Goal: Task Accomplishment & Management: Manage account settings

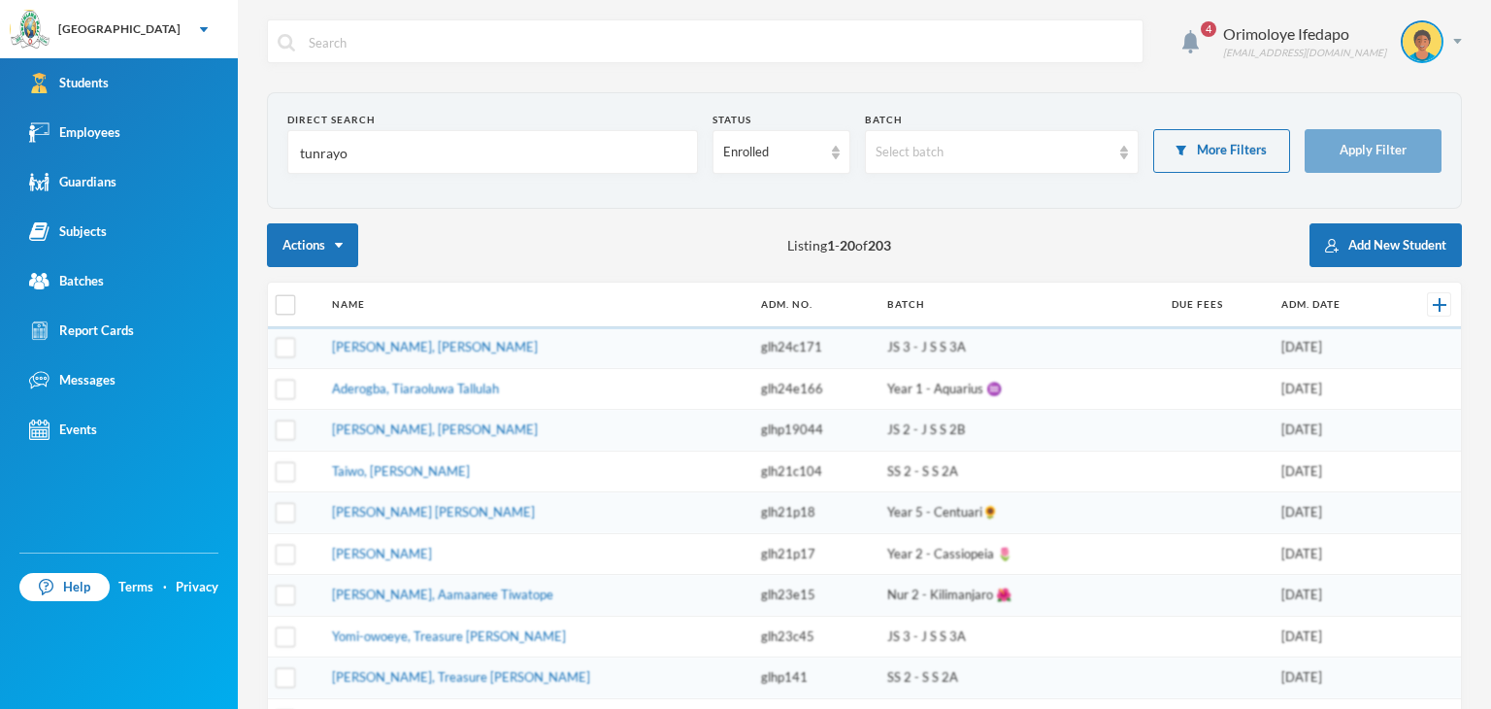
click at [464, 148] on input "tunrayo" at bounding box center [492, 153] width 389 height 44
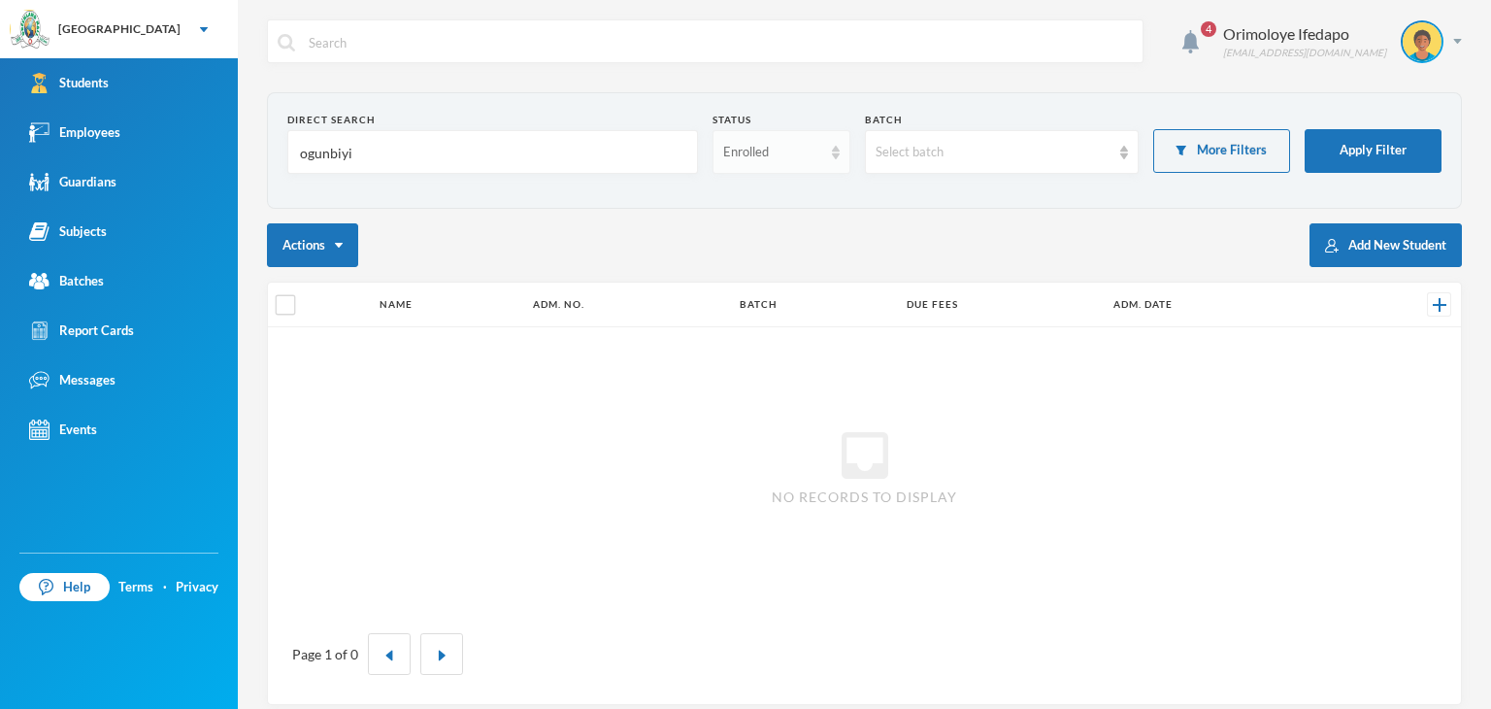
type input "ogunbiyi"
click at [769, 154] on div "Enrolled" at bounding box center [772, 152] width 98 height 19
click at [776, 212] on li "Graduated" at bounding box center [774, 227] width 135 height 31
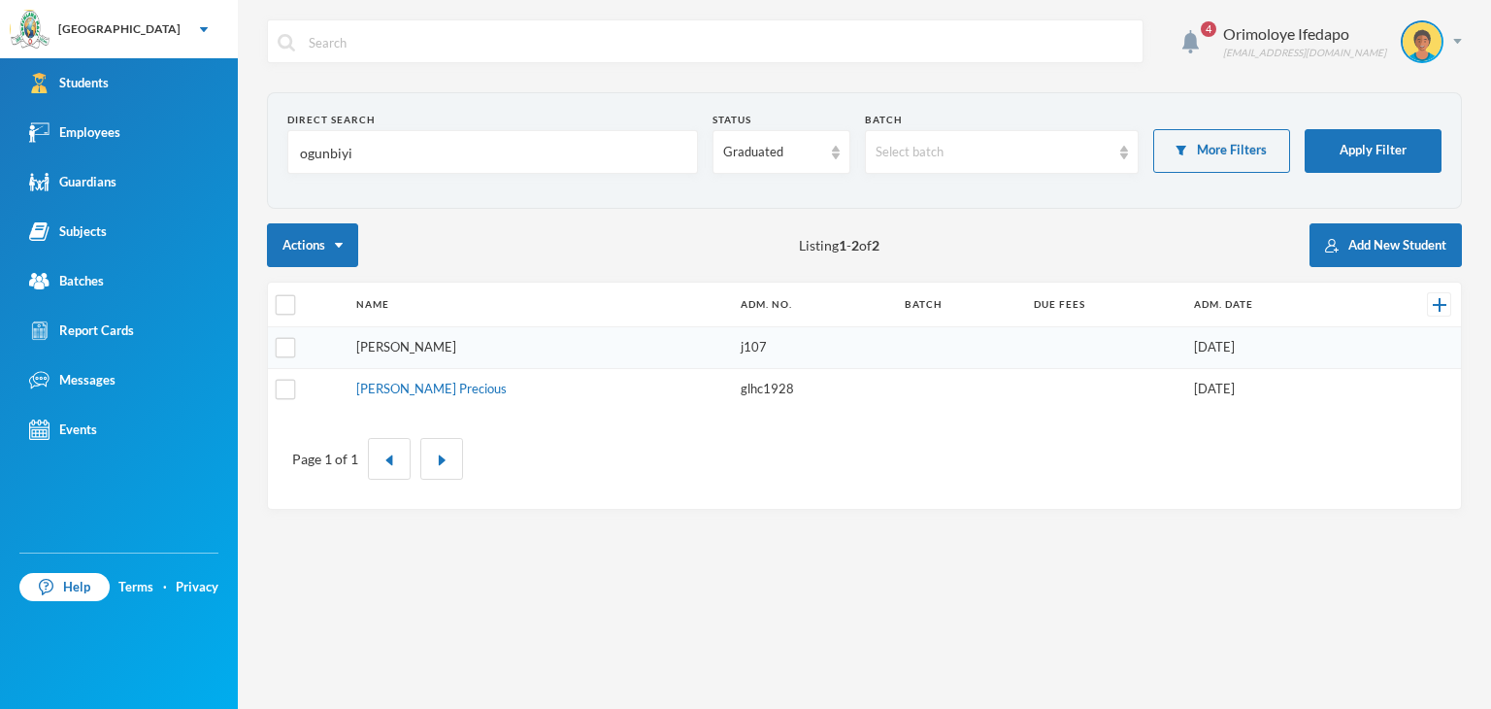
click at [456, 351] on link "[PERSON_NAME]" at bounding box center [406, 347] width 100 height 16
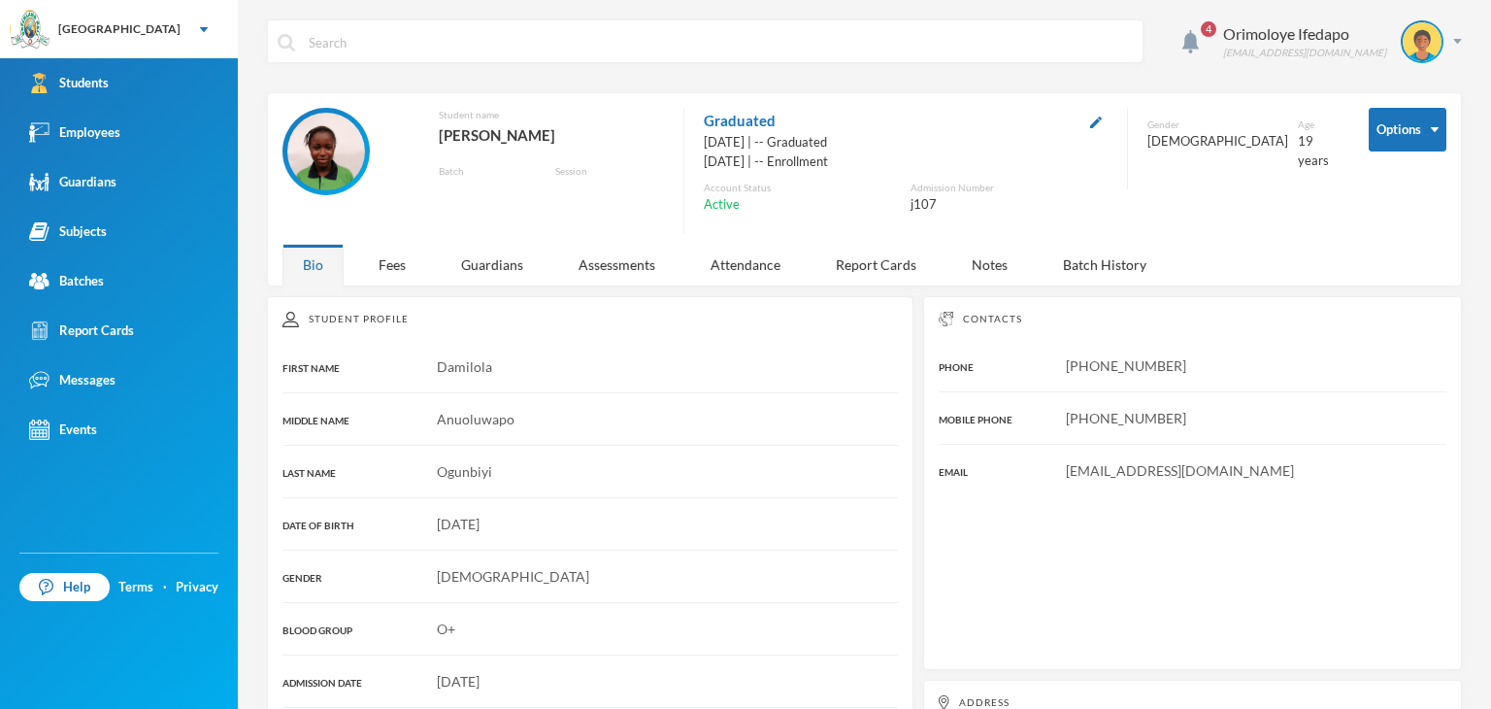
drag, startPoint x: 619, startPoint y: 134, endPoint x: 404, endPoint y: 141, distance: 215.7
click at [439, 138] on div "[PERSON_NAME]" at bounding box center [551, 134] width 225 height 25
copy div "[PERSON_NAME]"
click at [85, 187] on div "Guardians" at bounding box center [72, 182] width 87 height 20
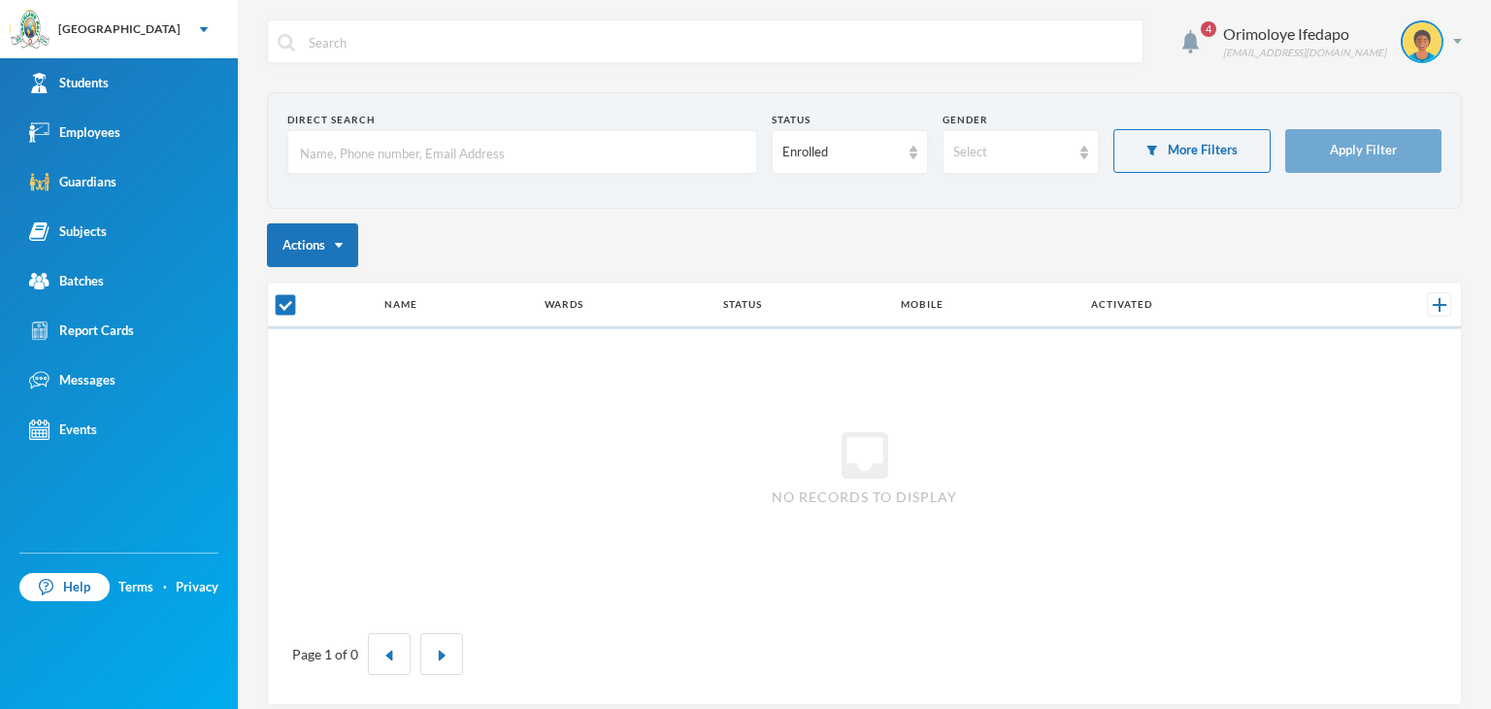
checkbox input "false"
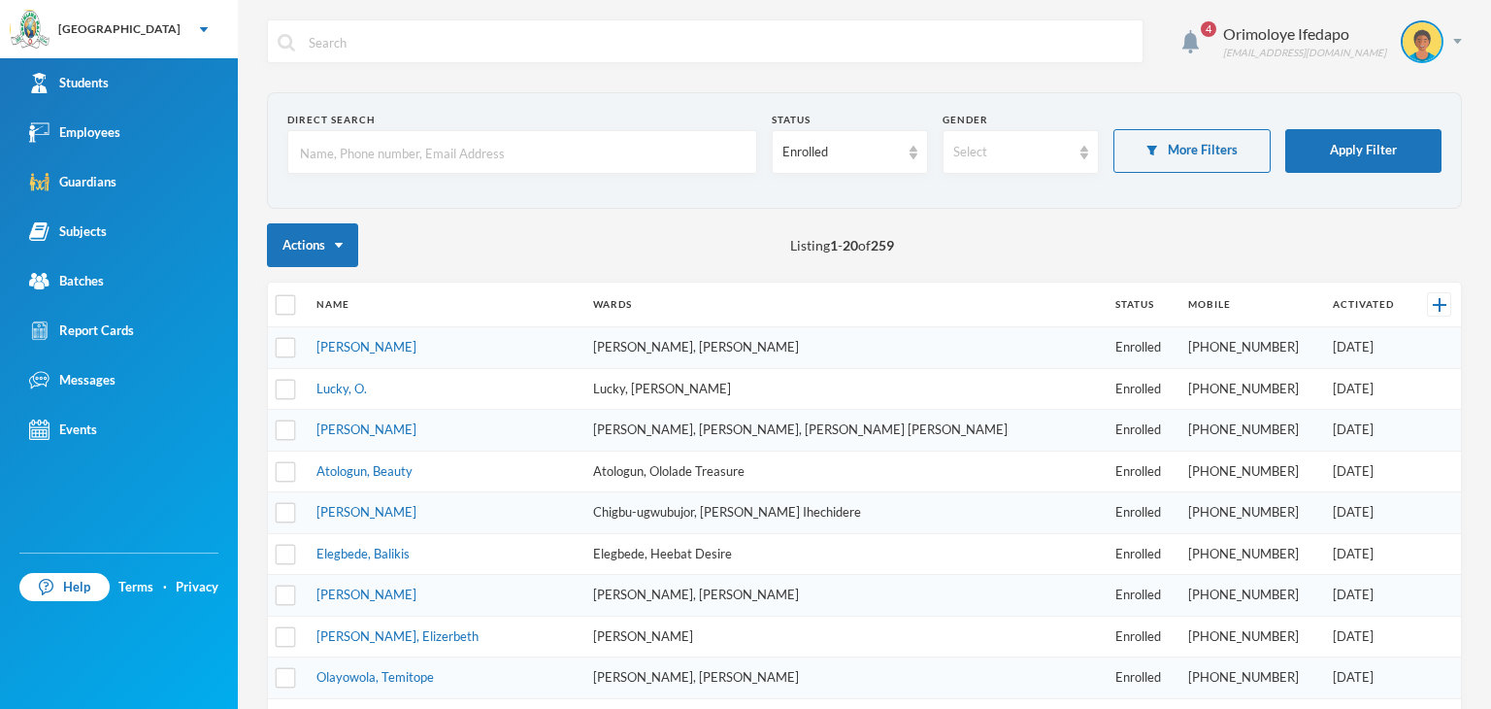
click at [442, 145] on input "text" at bounding box center [522, 153] width 449 height 44
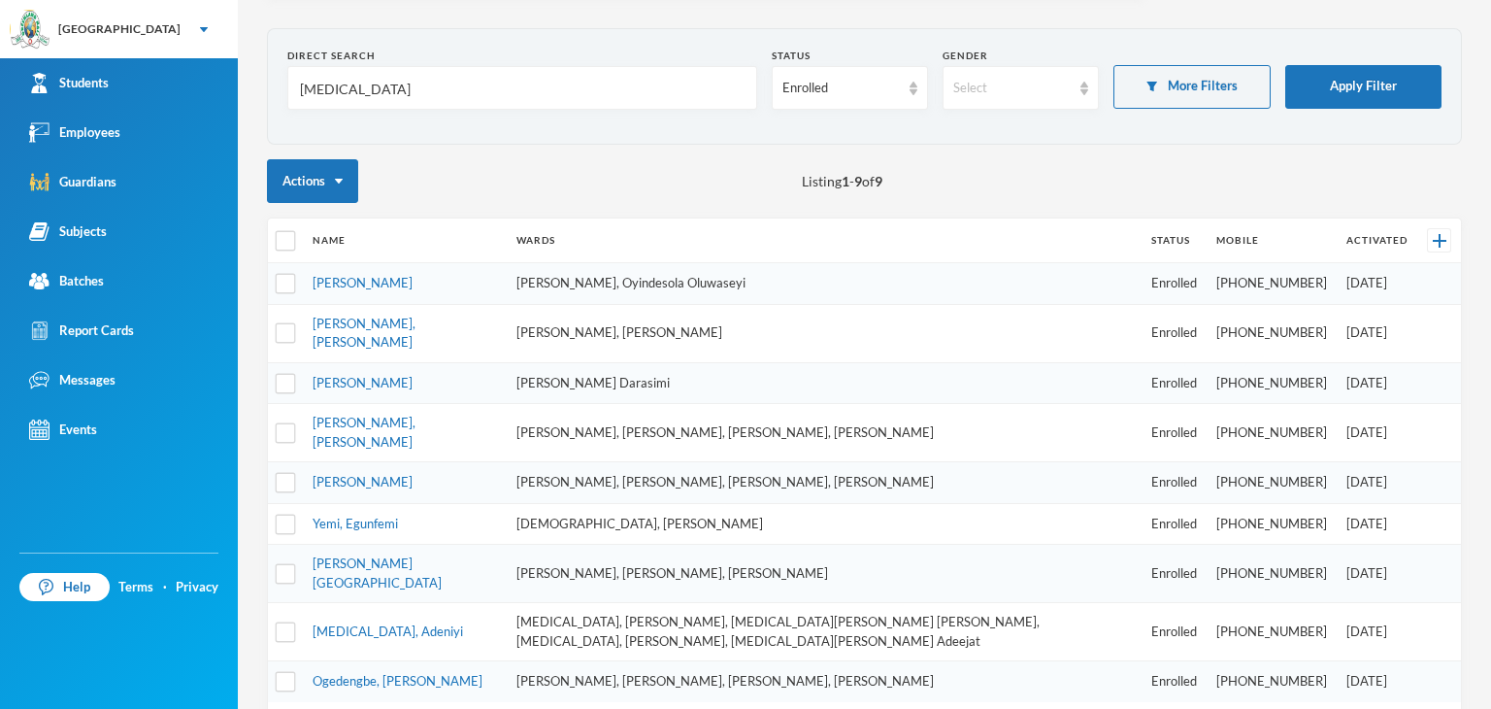
scroll to position [137, 0]
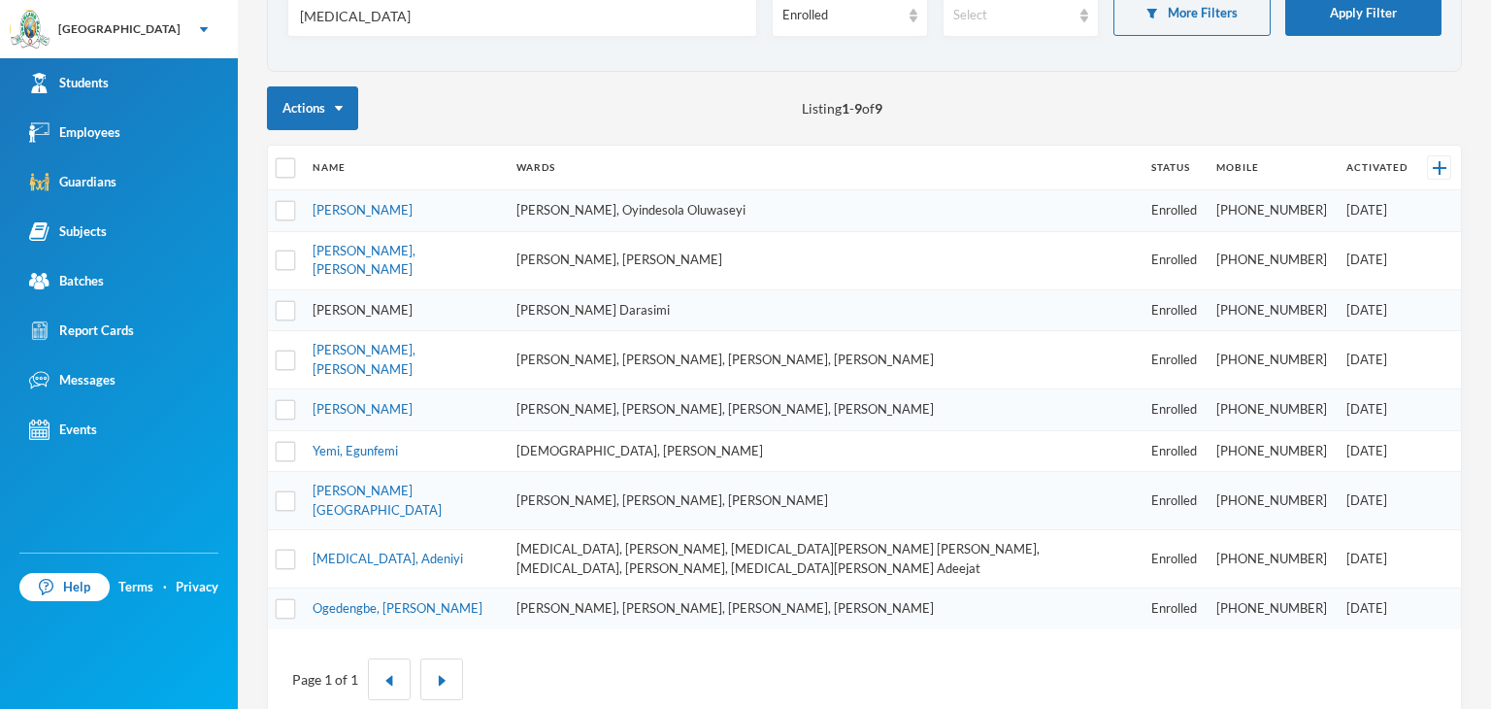
type input "[MEDICAL_DATA]"
click at [396, 306] on link "[PERSON_NAME]" at bounding box center [363, 310] width 100 height 16
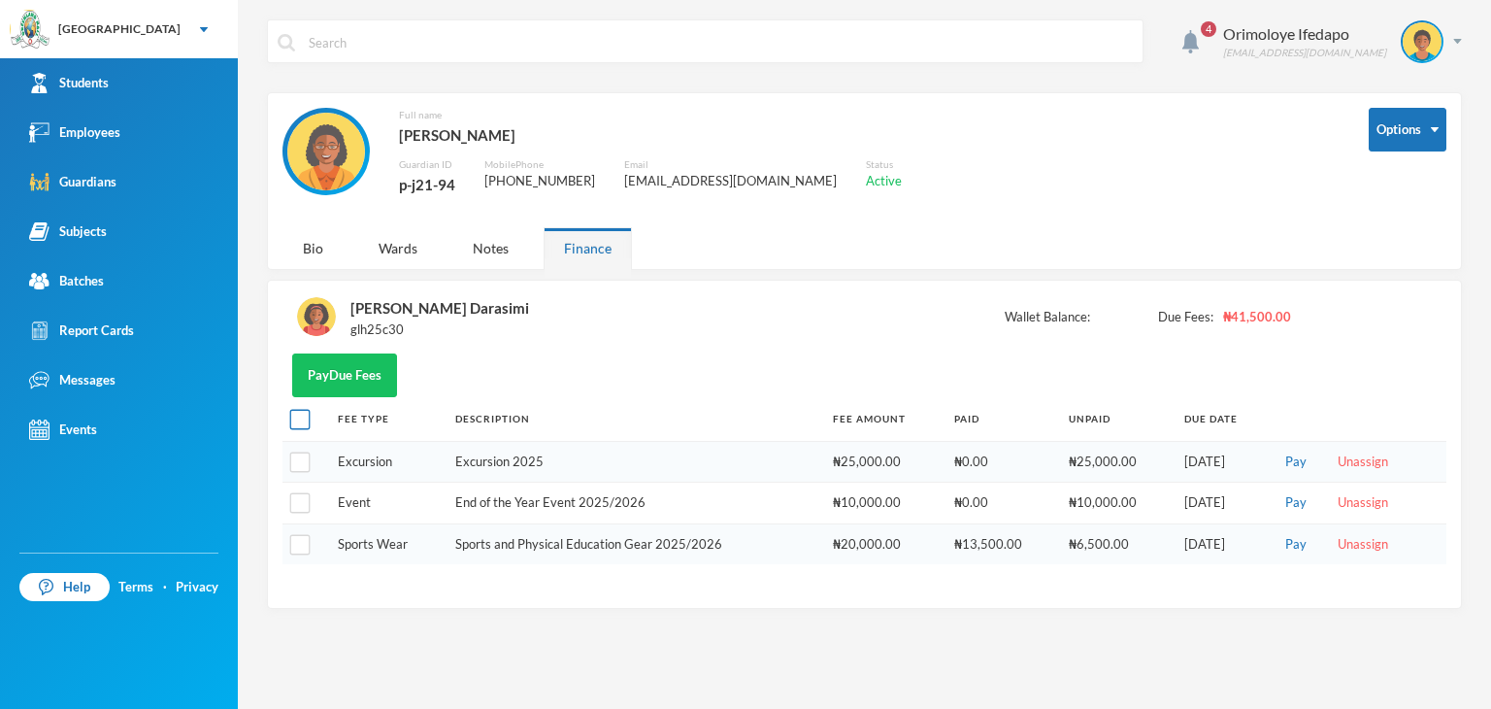
click at [299, 418] on input "checkbox" at bounding box center [300, 420] width 20 height 20
checkbox input "true"
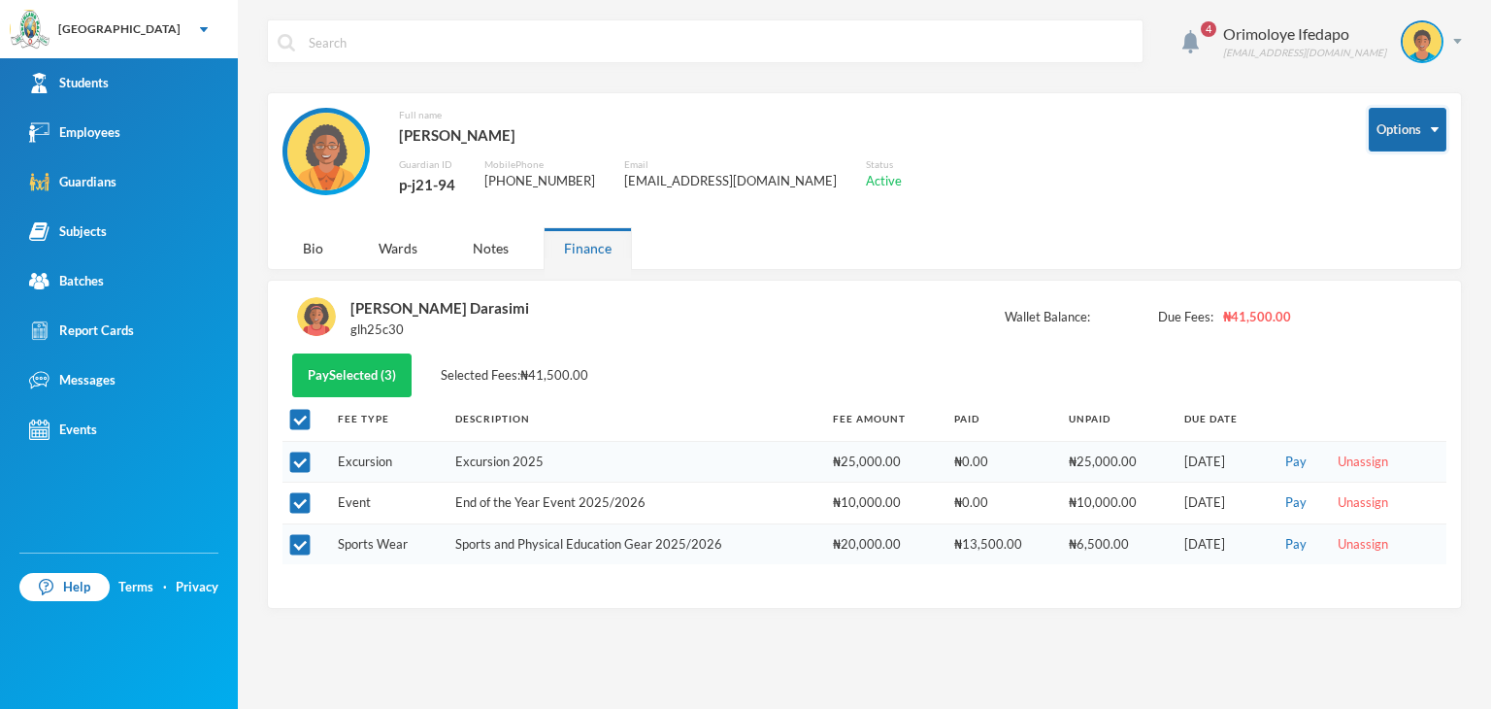
click at [1437, 121] on button "Options" at bounding box center [1408, 130] width 78 height 44
click at [1371, 232] on button "Edit Guardian" at bounding box center [1376, 234] width 103 height 35
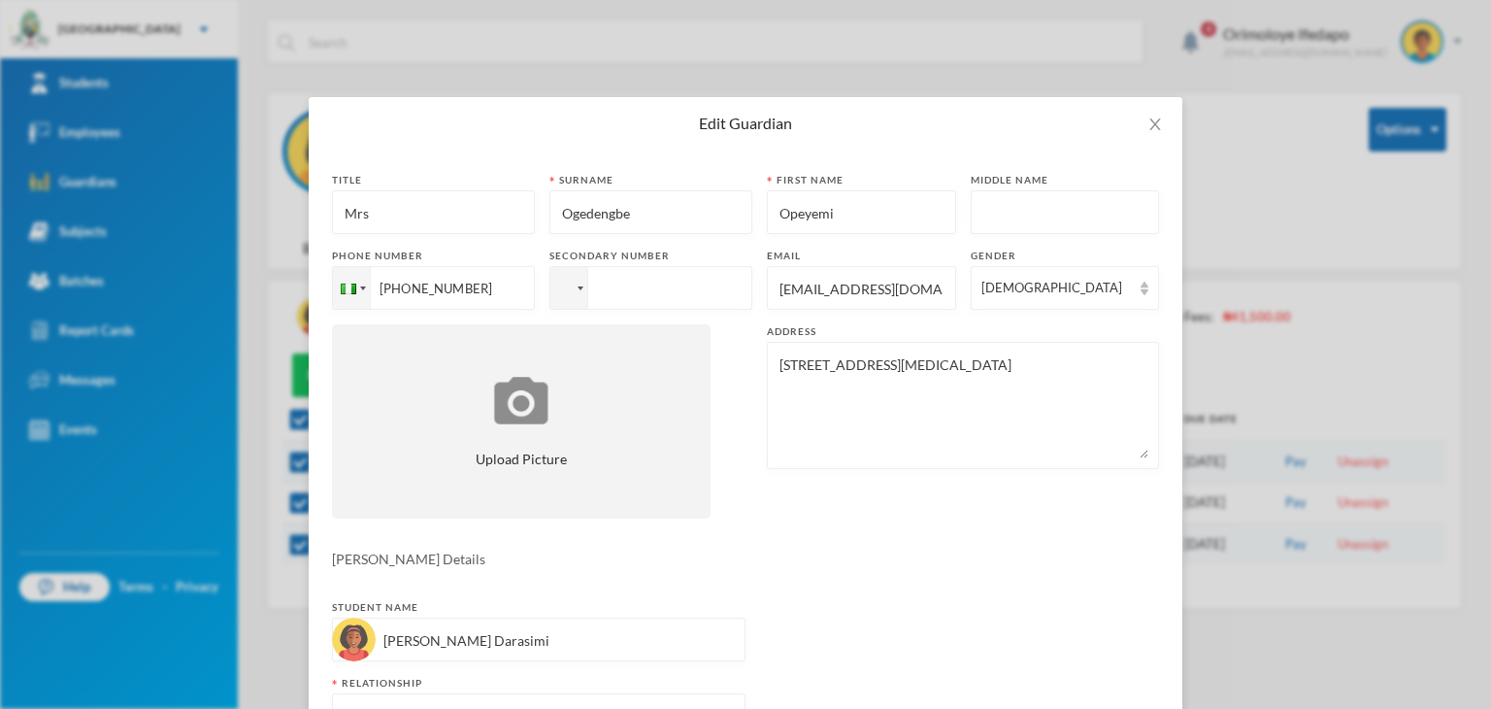
click at [827, 292] on input "[EMAIL_ADDRESS][DOMAIN_NAME]" at bounding box center [862, 289] width 168 height 44
click at [828, 290] on input "[EMAIL_ADDRESS][DOMAIN_NAME]" at bounding box center [862, 289] width 168 height 44
paste input "Ogedengbeyinka"
type input "[EMAIL_ADDRESS][DOMAIN_NAME]"
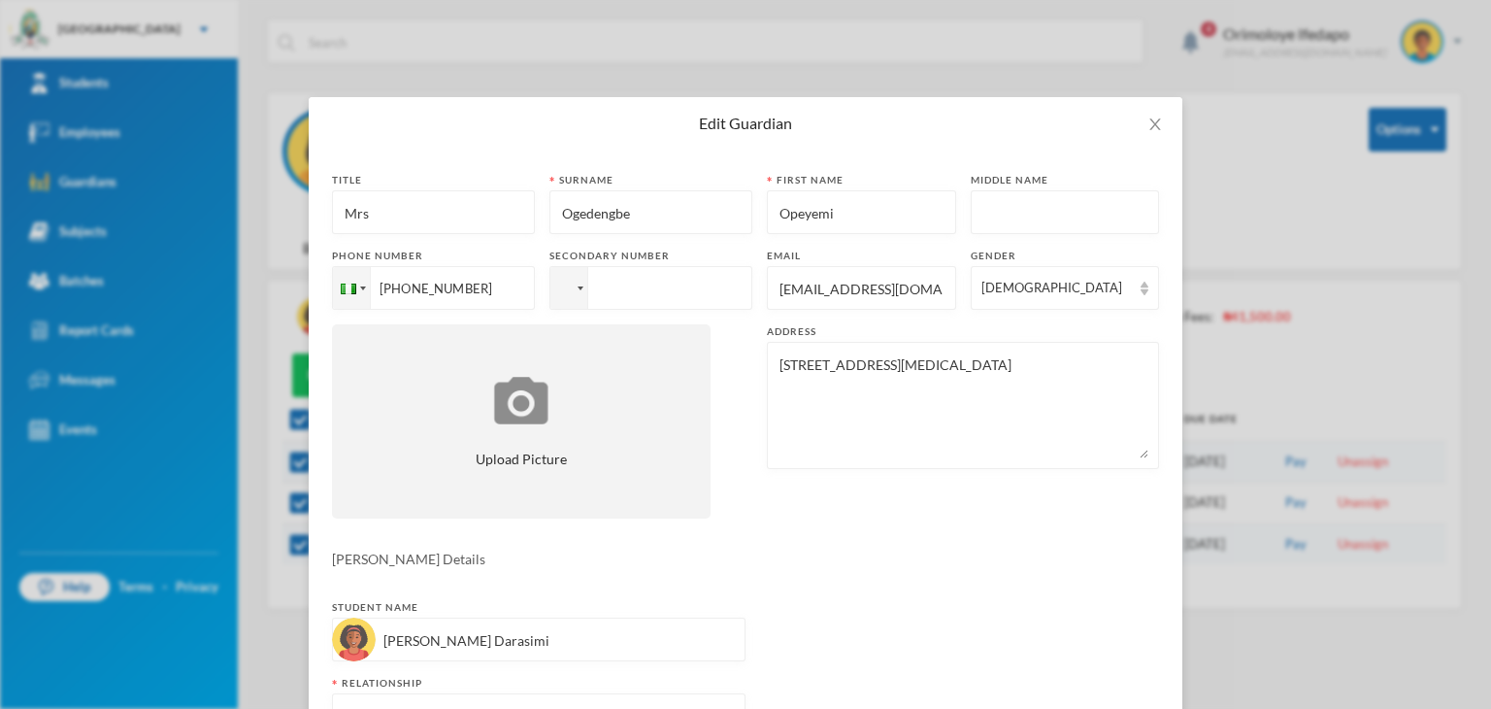
drag, startPoint x: 493, startPoint y: 283, endPoint x: 404, endPoint y: 289, distance: 89.6
click at [404, 289] on input "[PHONE_NUMBER]" at bounding box center [433, 288] width 203 height 44
paste input "08055935379"
click at [409, 291] on input "[PHONE_NUMBER]" at bounding box center [433, 288] width 203 height 44
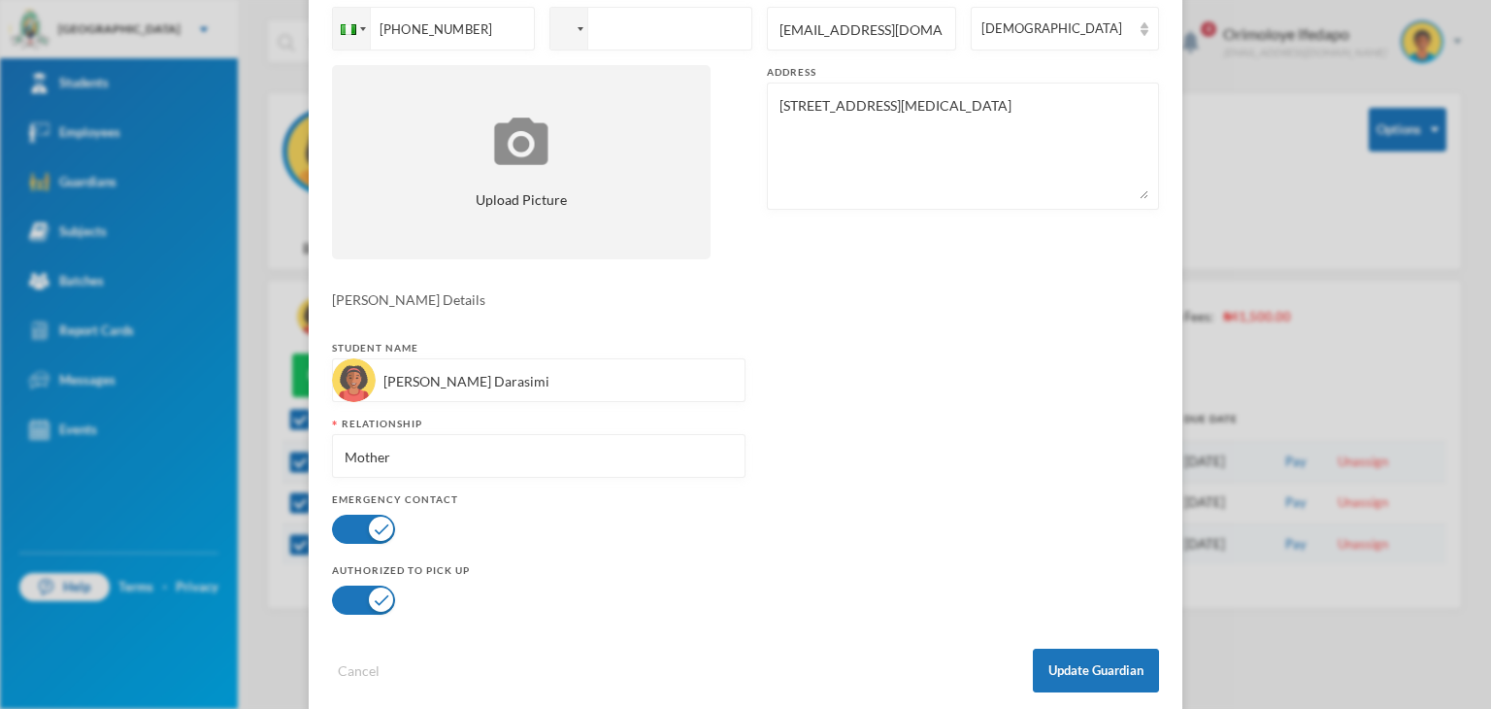
scroll to position [289, 0]
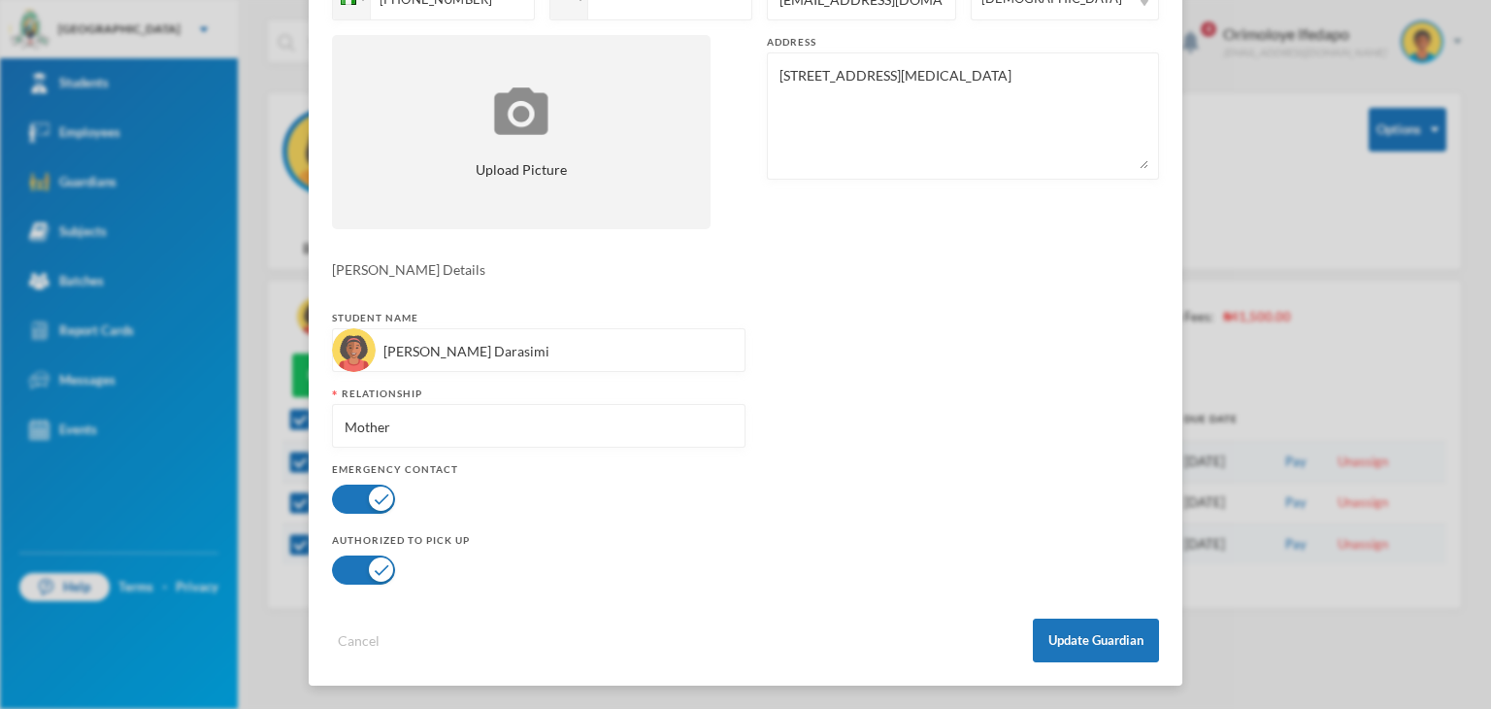
type input "[PHONE_NUMBER]"
click at [410, 433] on input "Mother" at bounding box center [539, 427] width 392 height 44
type input "M"
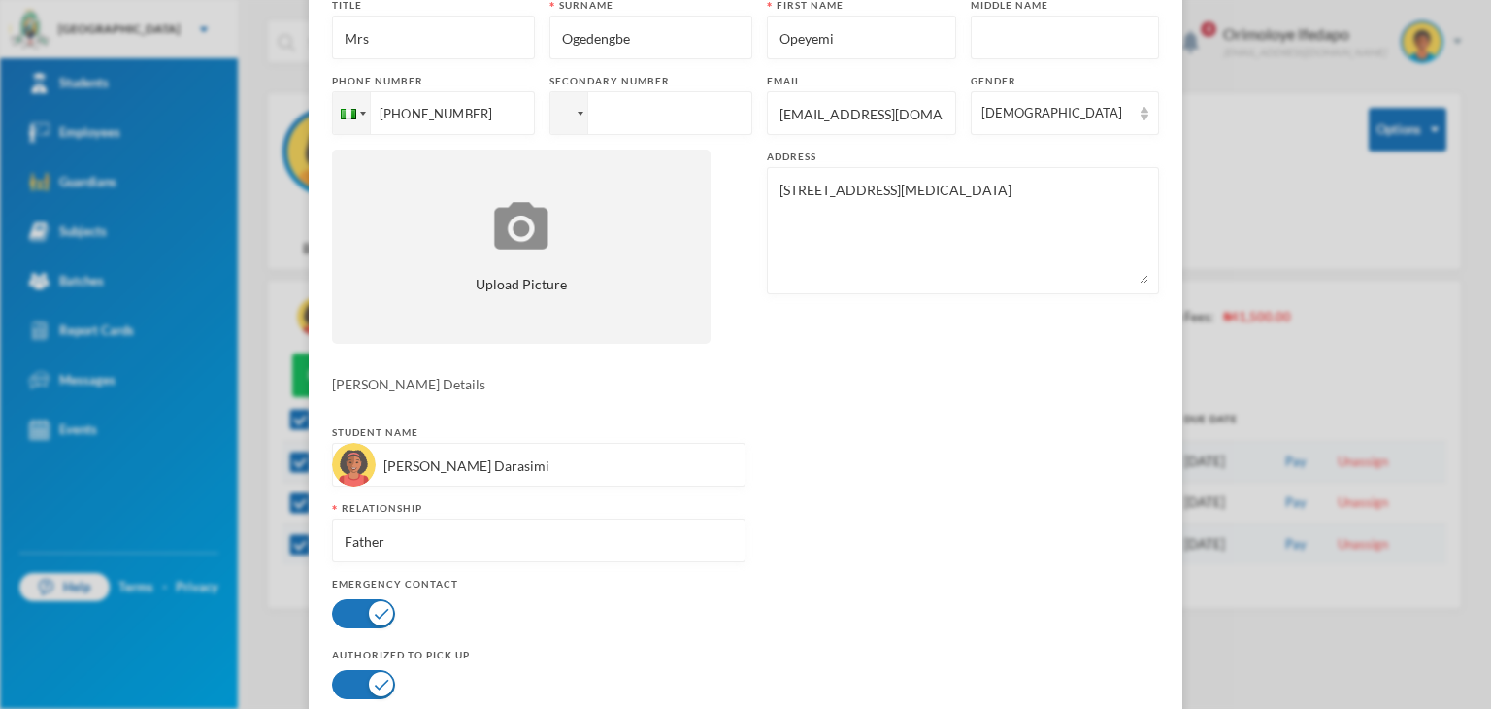
scroll to position [95, 0]
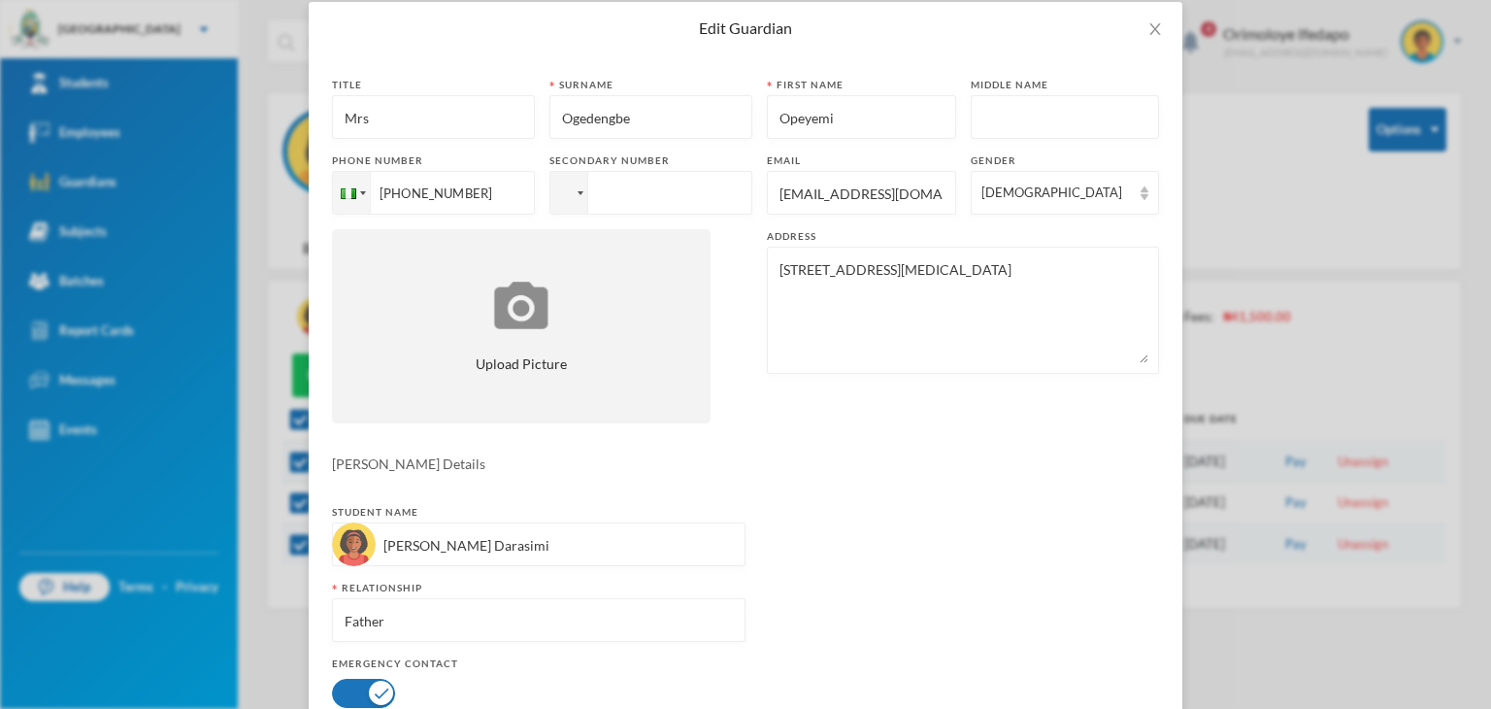
type input "Father"
click at [778, 110] on input "Opeyemi" at bounding box center [862, 118] width 168 height 44
click at [778, 109] on input "Opeyemi" at bounding box center [862, 118] width 168 height 44
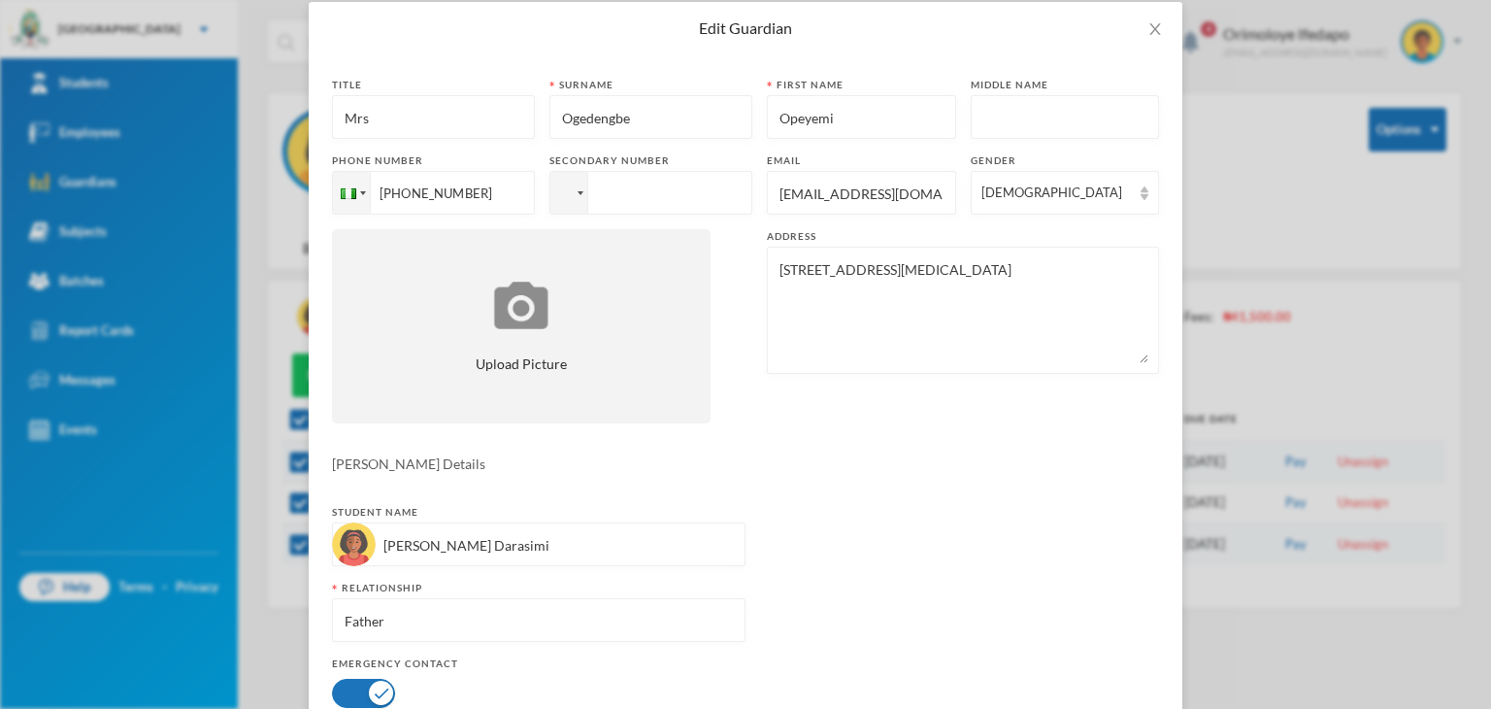
paste input "layinka"
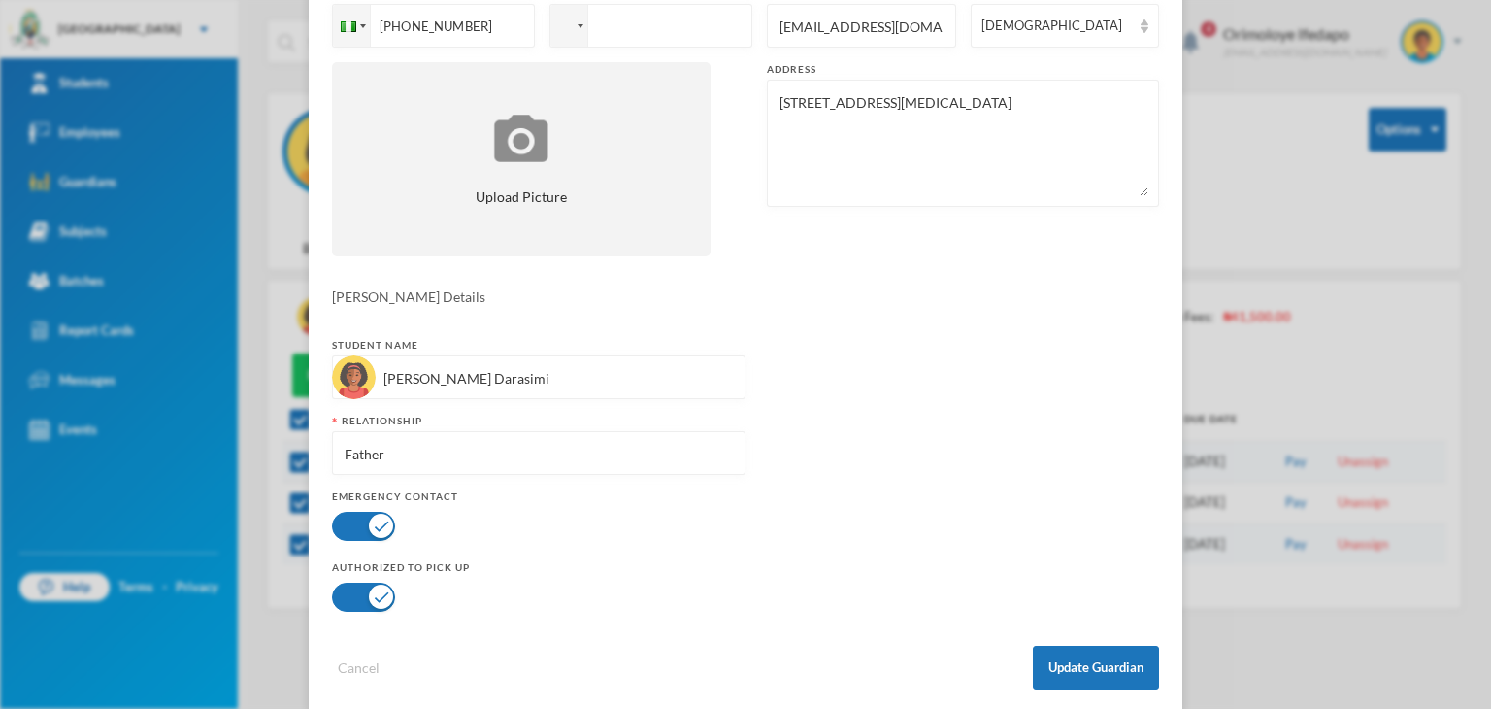
scroll to position [289, 0]
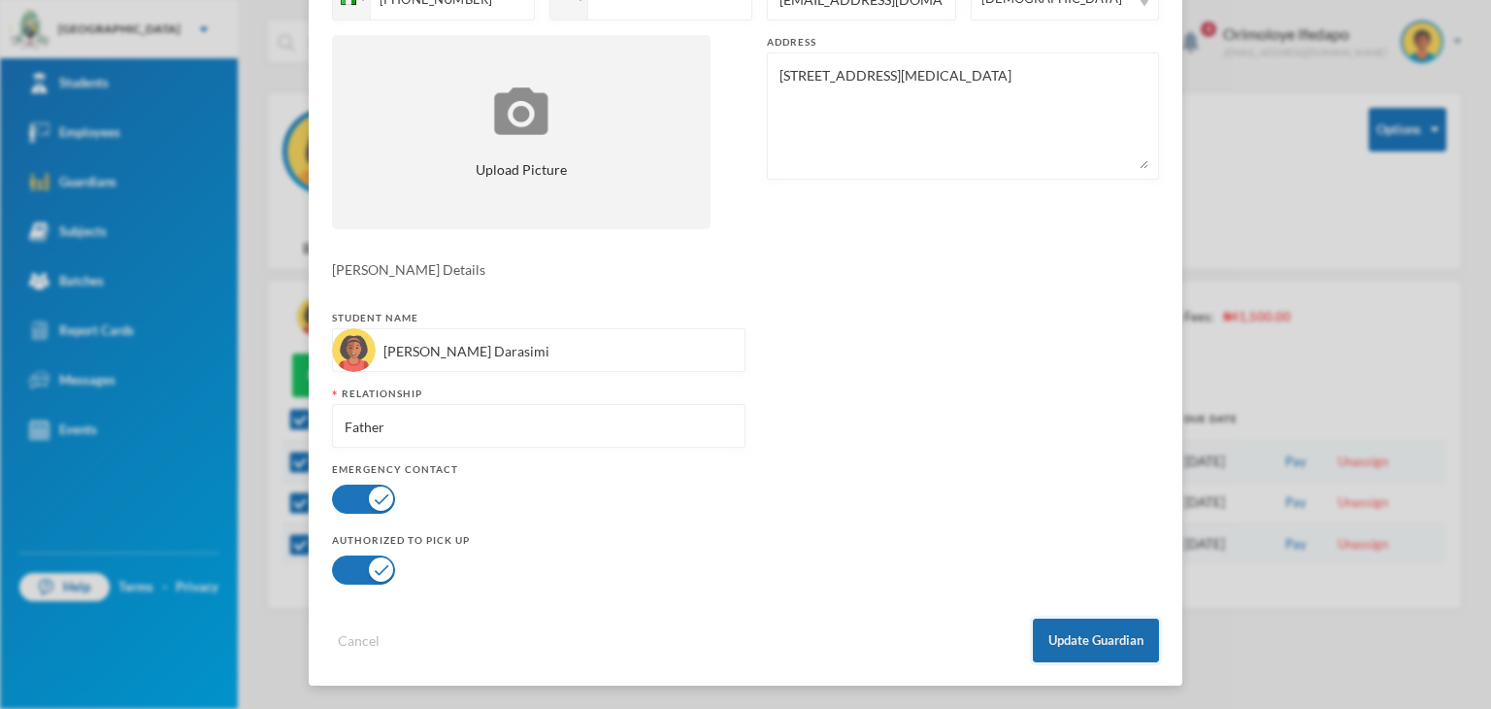
type input "[PERSON_NAME]"
click at [1051, 638] on button "Update Guardian" at bounding box center [1096, 640] width 126 height 44
checkbox input "false"
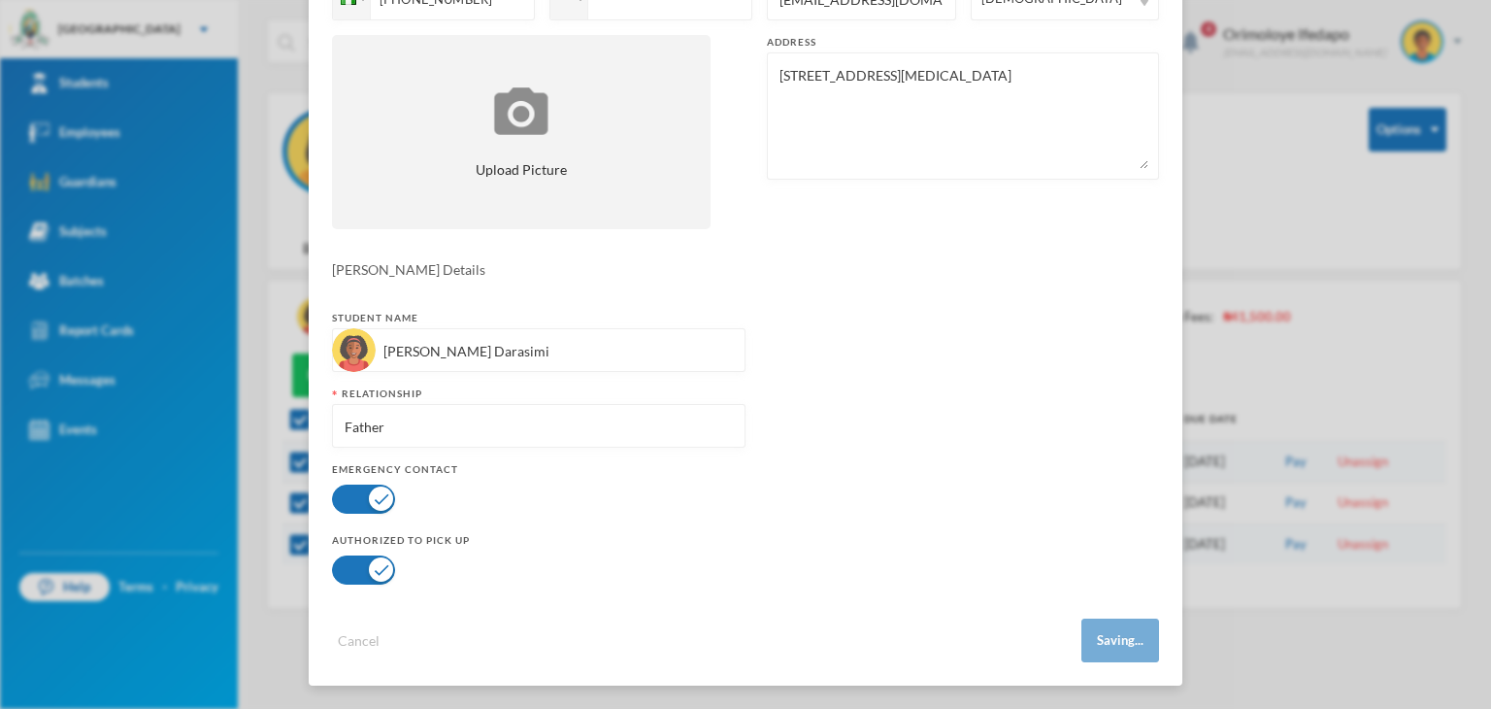
checkbox input "false"
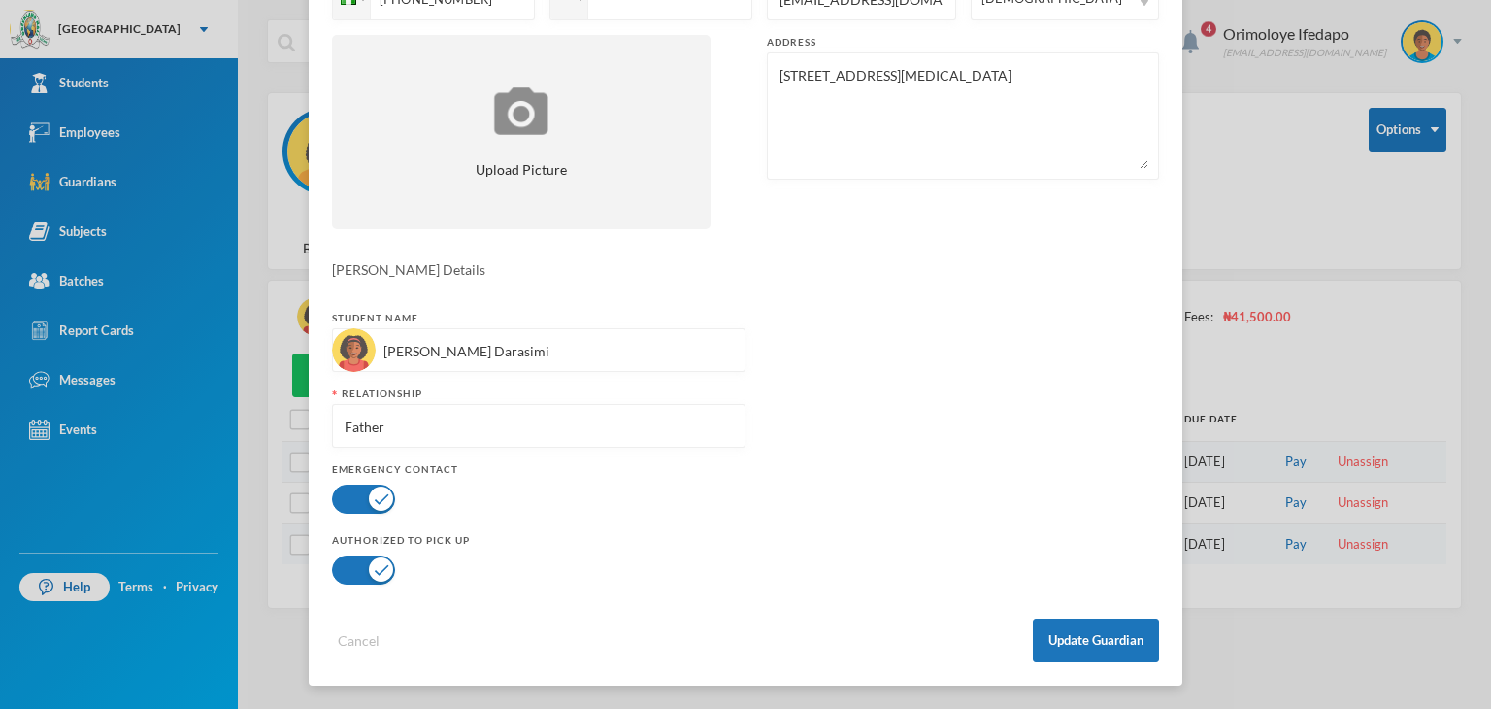
scroll to position [192, 0]
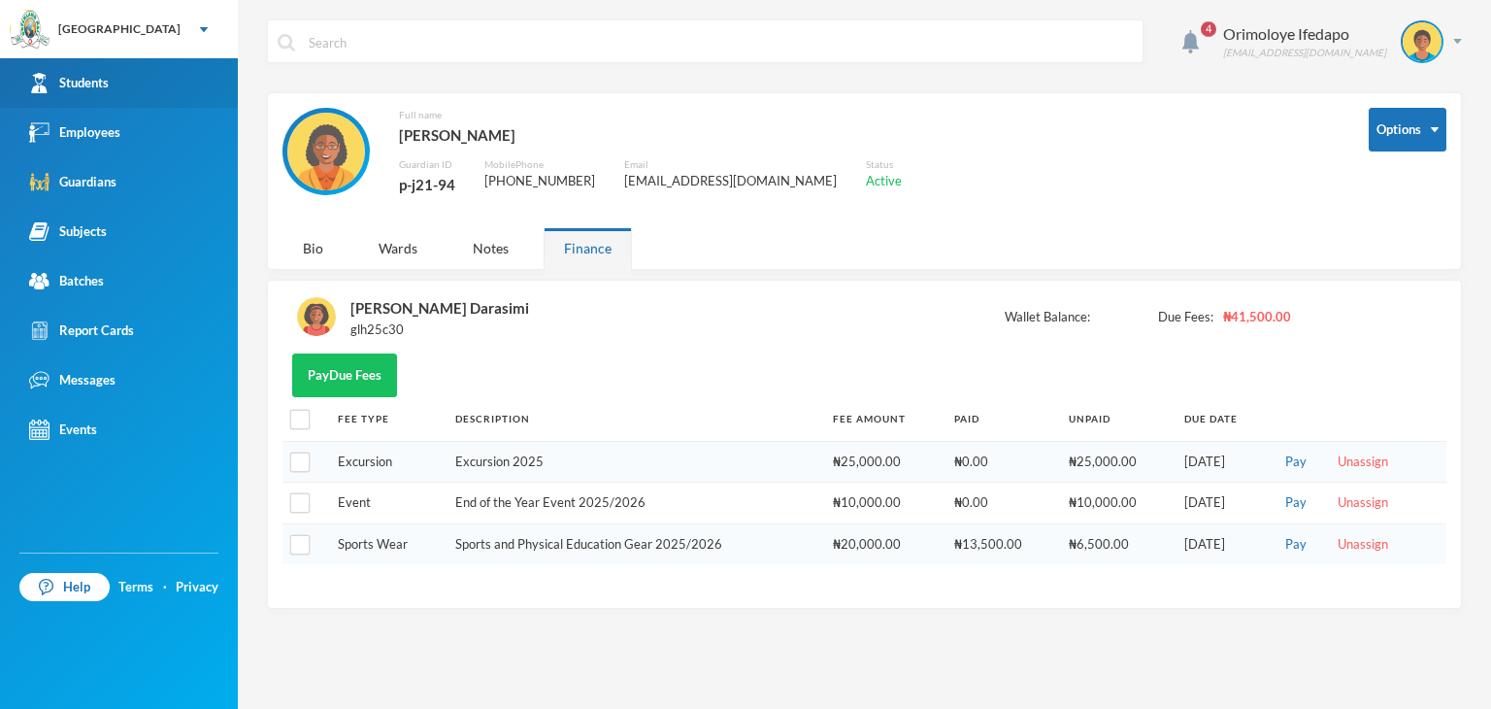
click at [58, 83] on div "Students" at bounding box center [69, 83] width 80 height 20
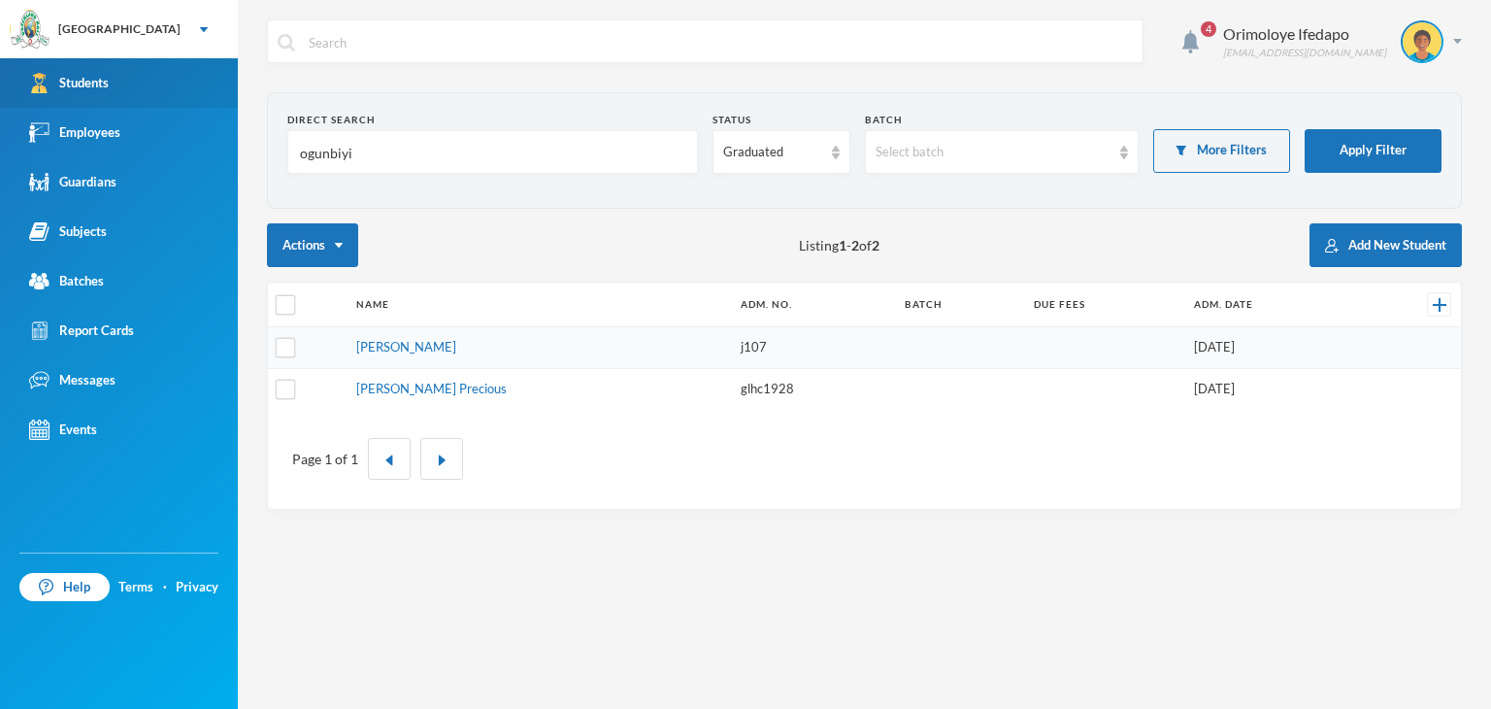
click at [84, 83] on div "Students" at bounding box center [69, 83] width 80 height 20
click at [373, 162] on input "ogunbiyi" at bounding box center [492, 153] width 389 height 44
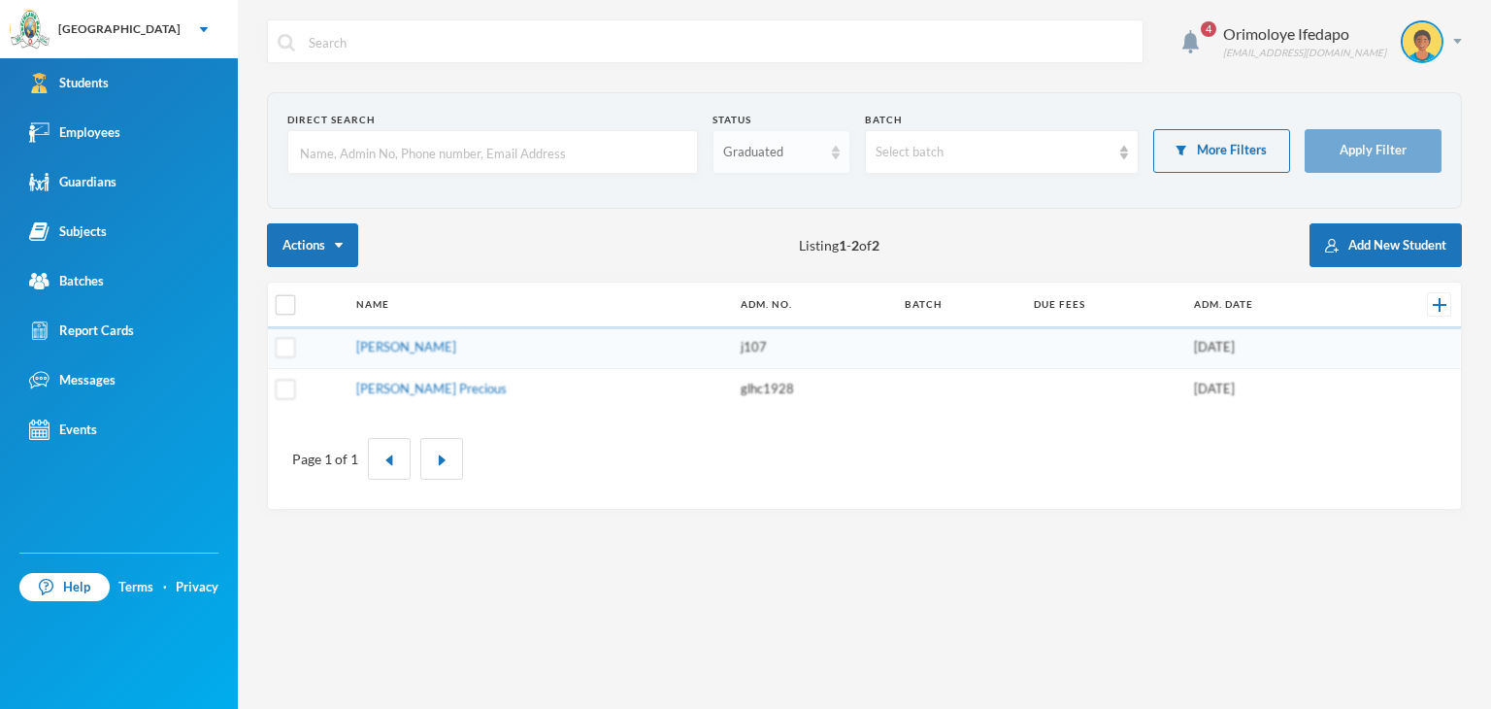
click at [788, 162] on div "Graduated" at bounding box center [781, 152] width 137 height 44
click at [787, 189] on li "Enrolled" at bounding box center [781, 196] width 137 height 31
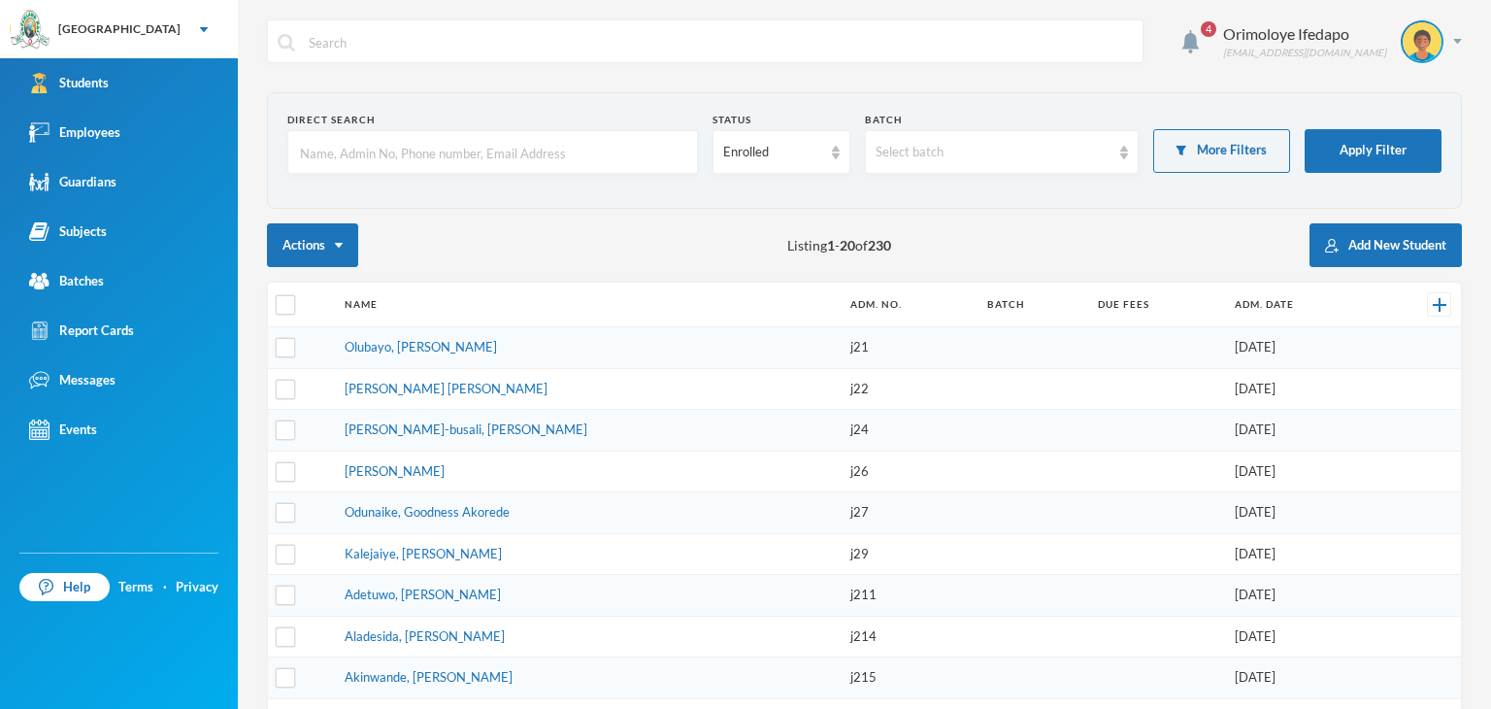
click at [595, 145] on input "text" at bounding box center [492, 153] width 389 height 44
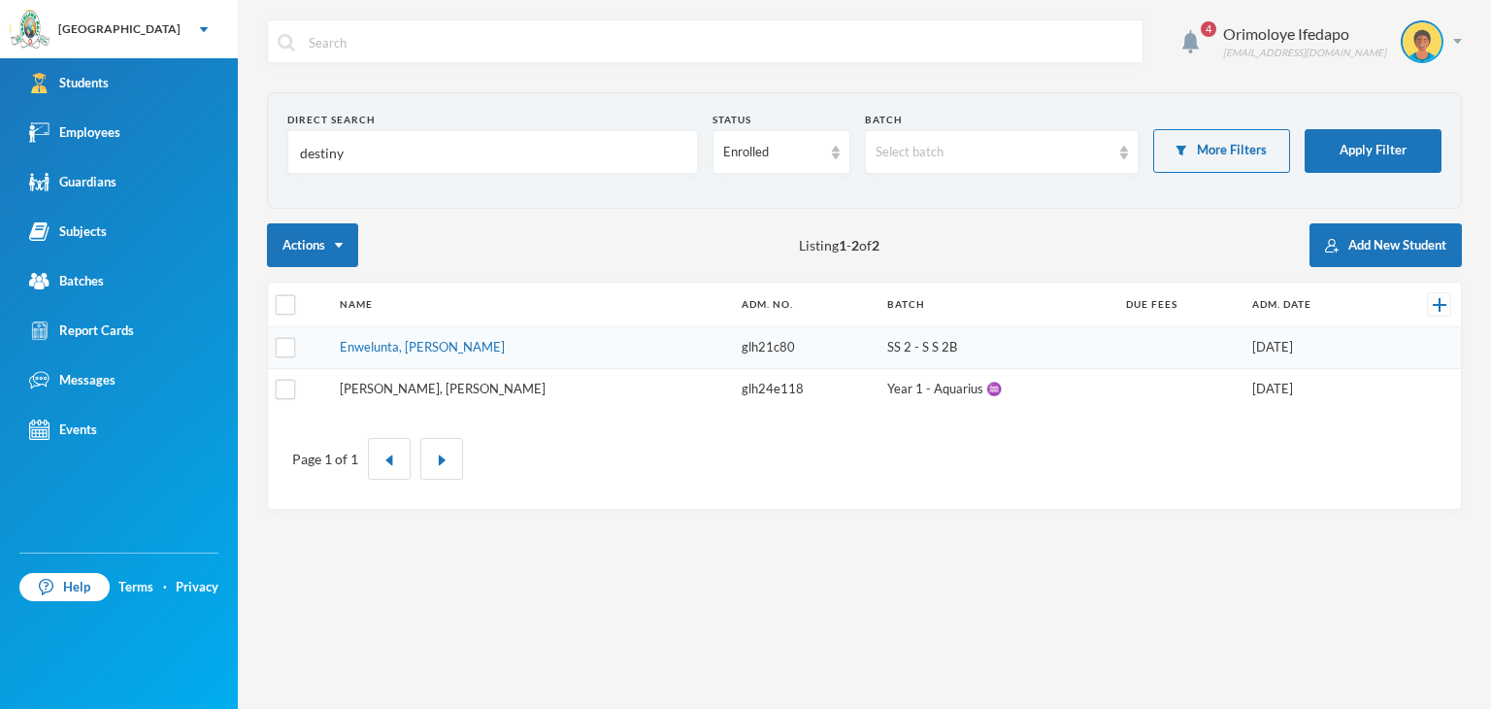
type input "destiny"
click at [404, 384] on link "[PERSON_NAME], [PERSON_NAME]" at bounding box center [443, 389] width 206 height 16
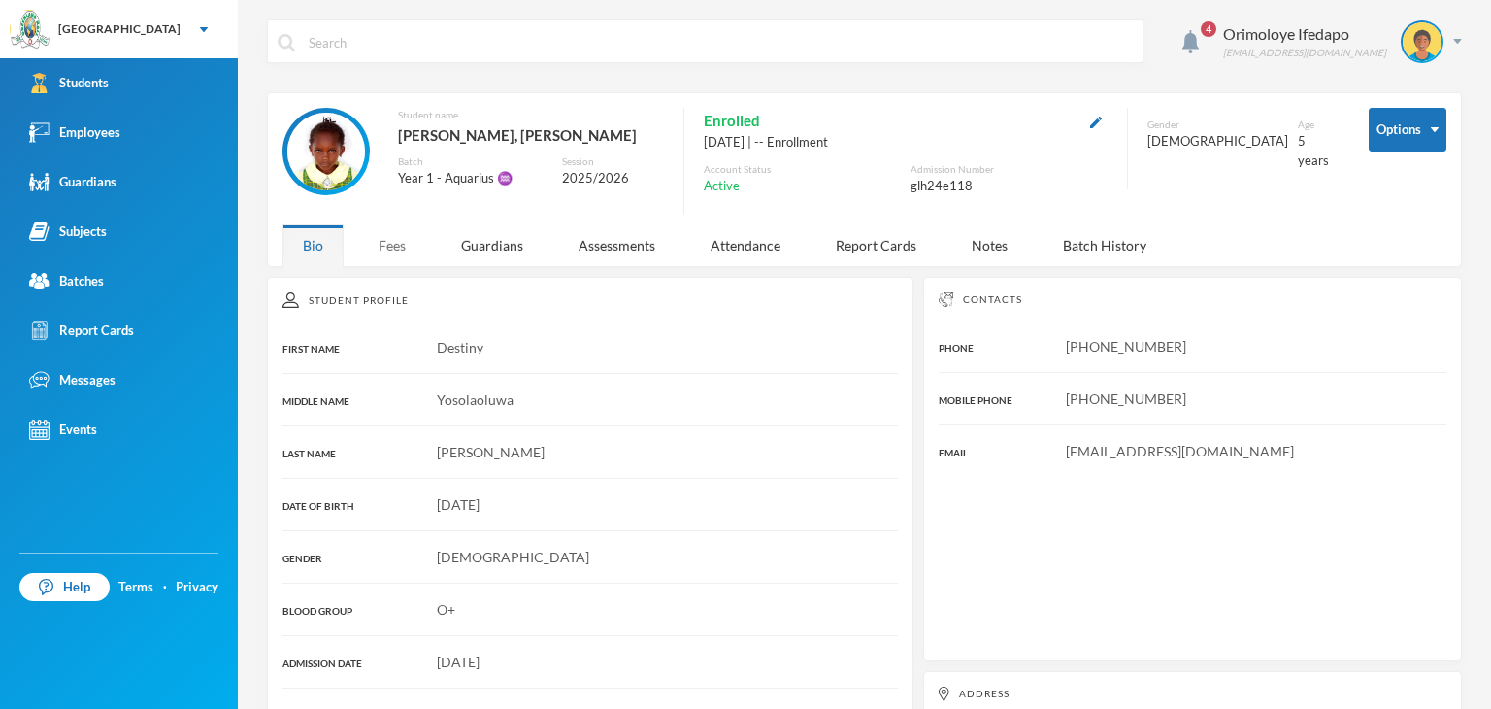
click at [392, 250] on div "Fees" at bounding box center [392, 245] width 68 height 42
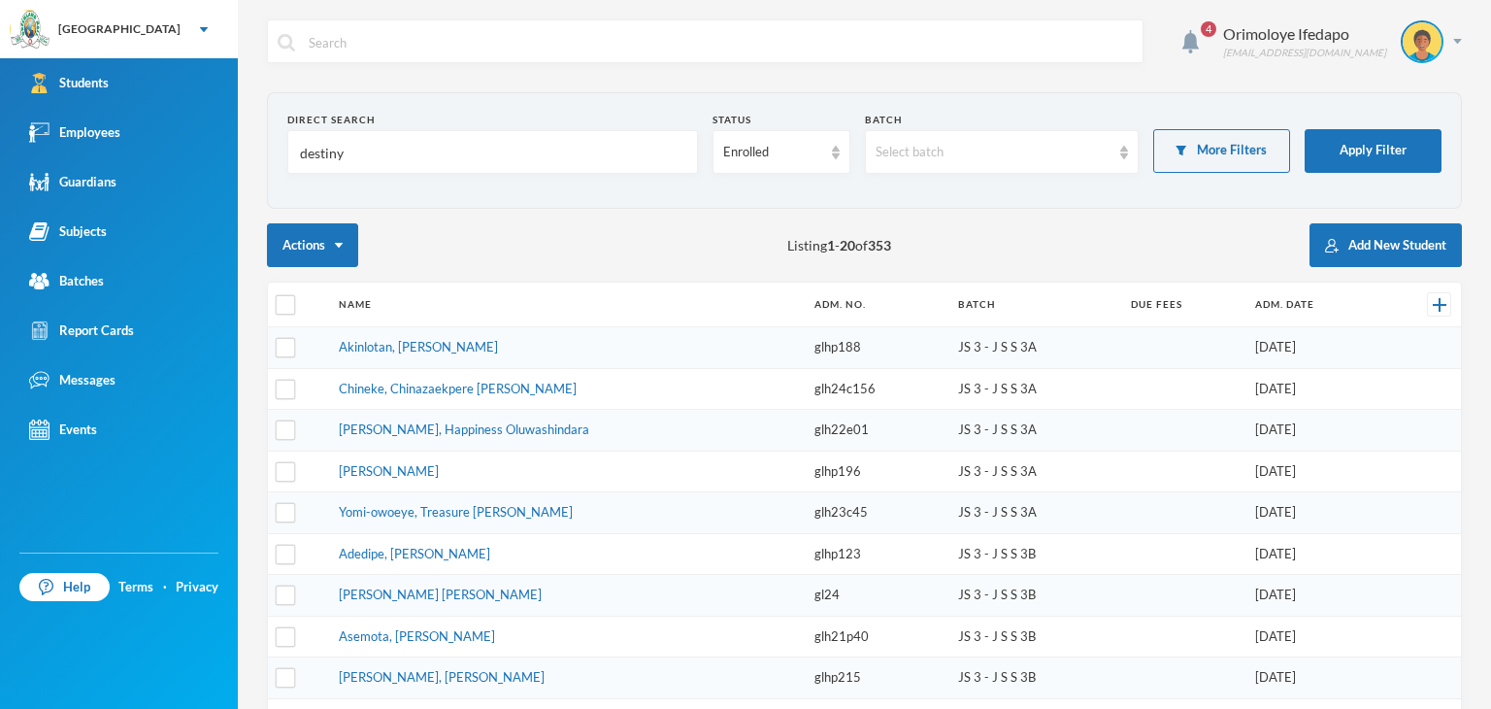
click at [377, 157] on input "destiny" at bounding box center [492, 153] width 389 height 44
type input "destiny"
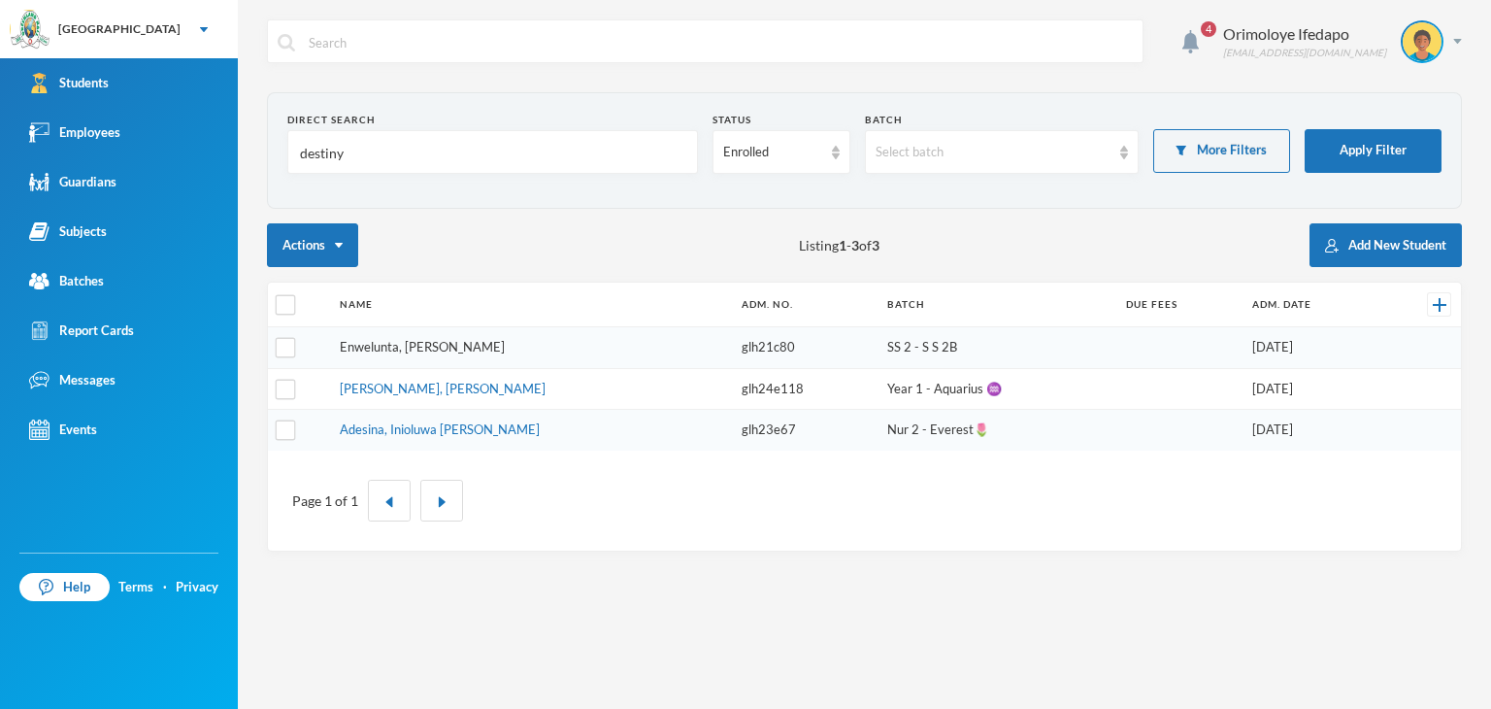
click at [406, 342] on link "Enwelunta, [PERSON_NAME]" at bounding box center [422, 347] width 165 height 16
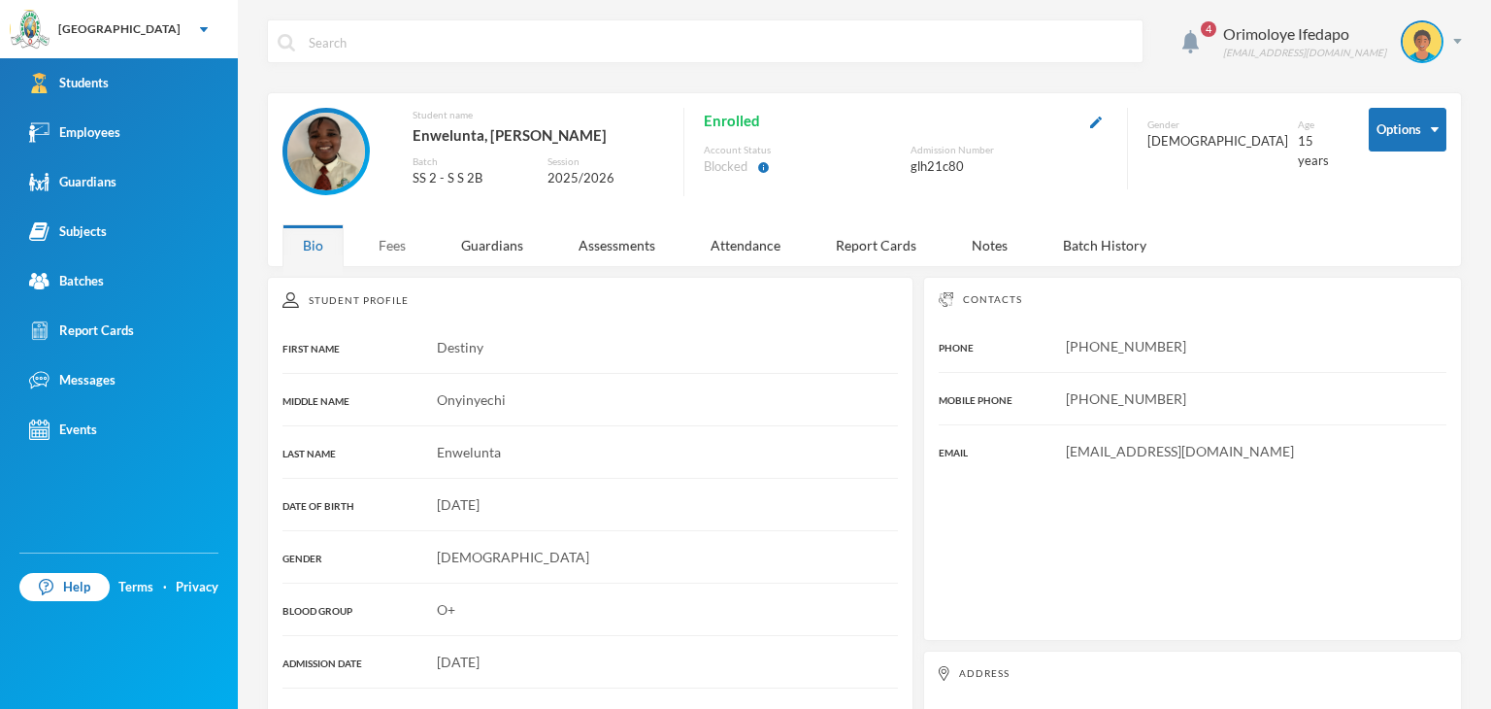
click at [377, 235] on div "Fees" at bounding box center [392, 245] width 68 height 42
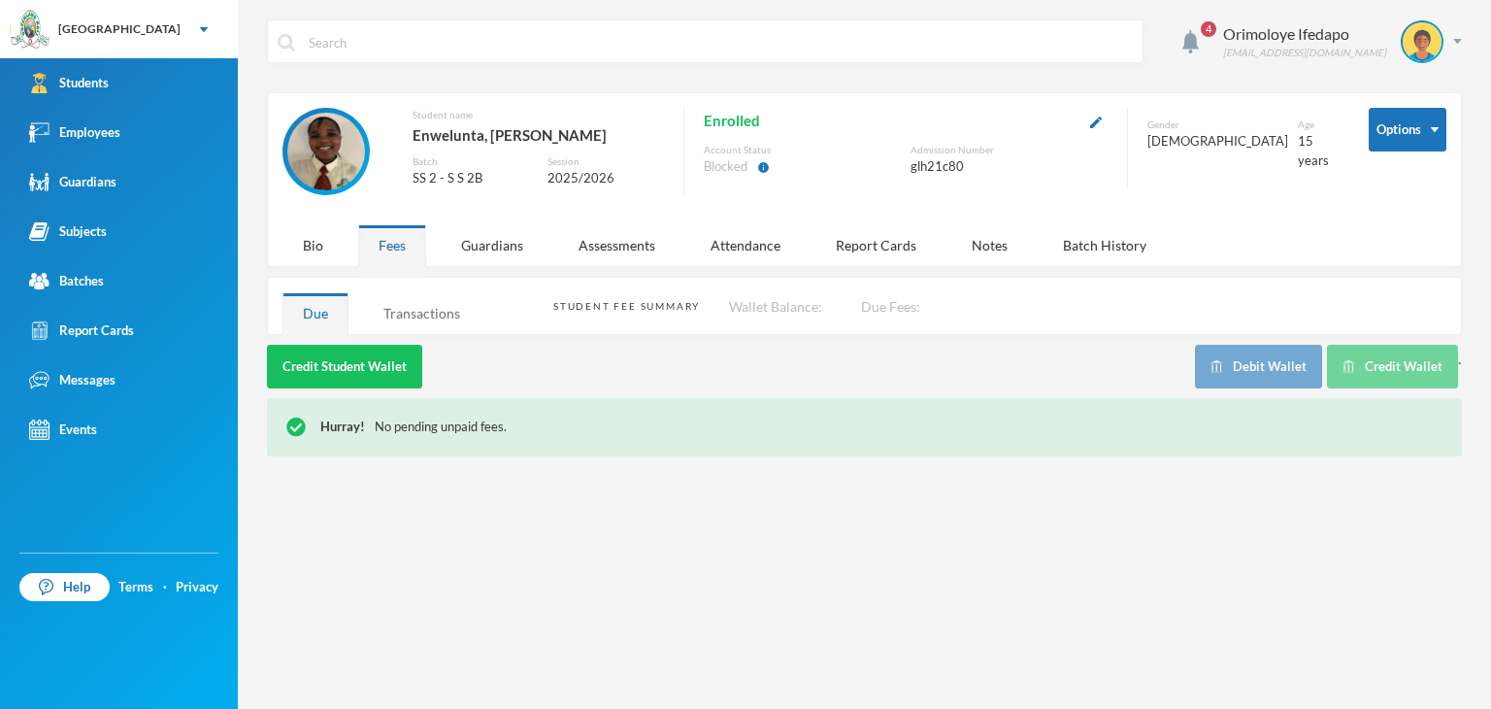
click at [437, 331] on div "Transactions" at bounding box center [421, 313] width 117 height 42
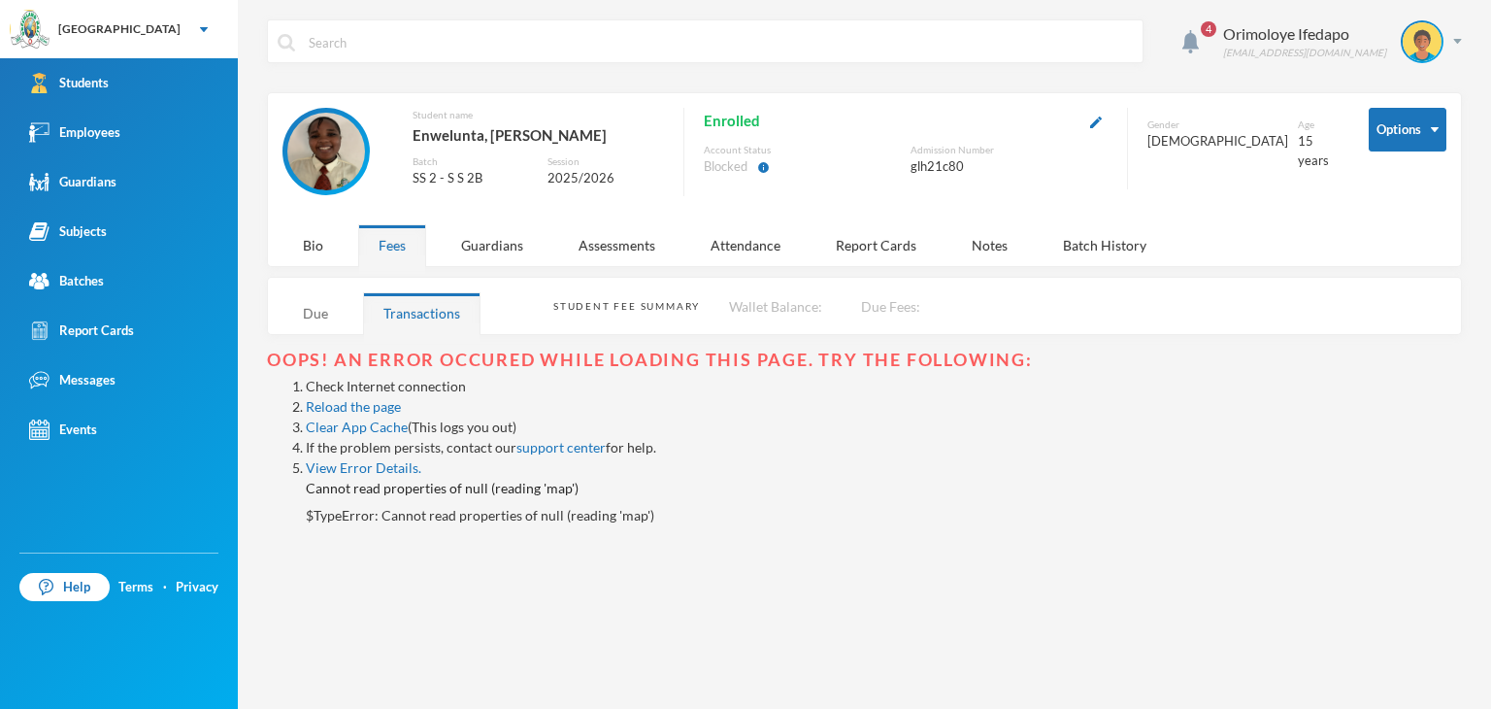
click at [324, 297] on div "Due" at bounding box center [316, 313] width 66 height 42
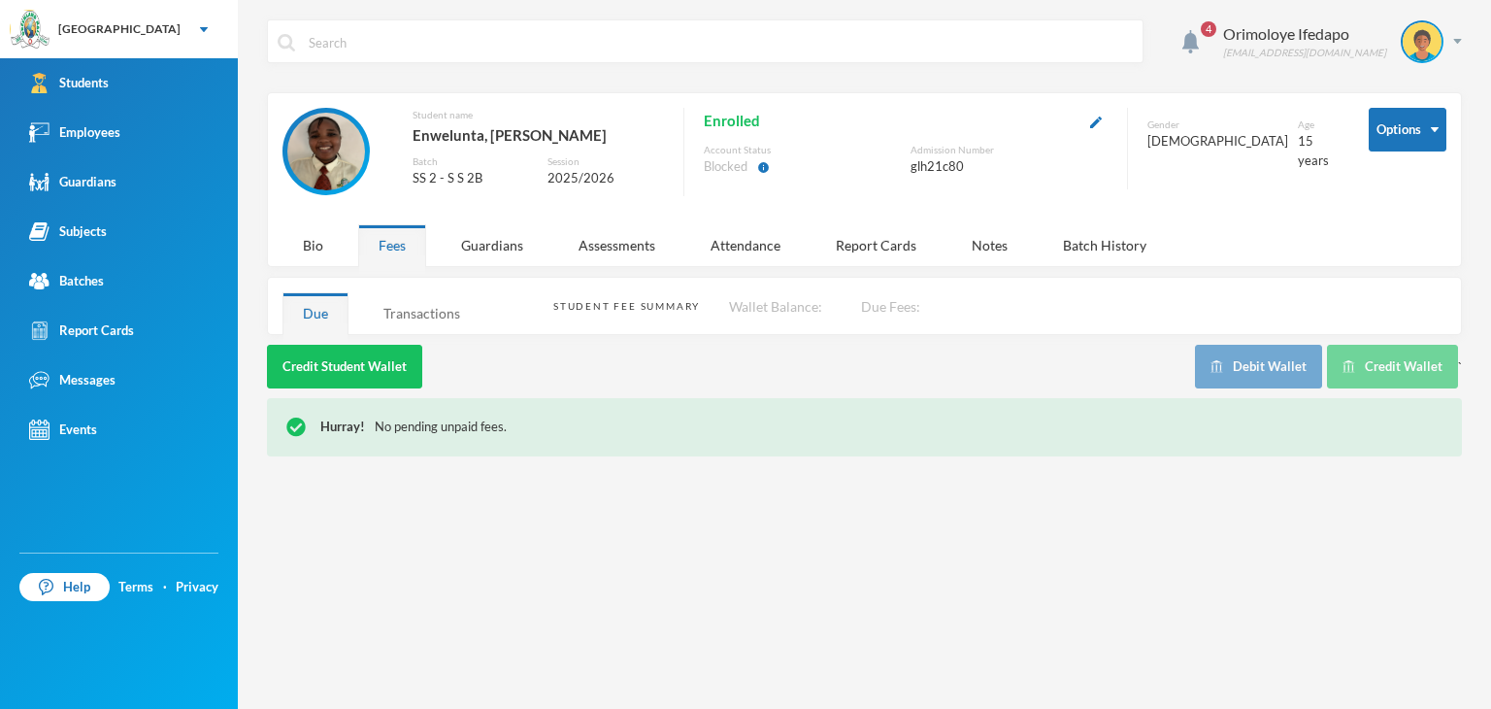
click at [422, 299] on div "Transactions" at bounding box center [421, 313] width 117 height 42
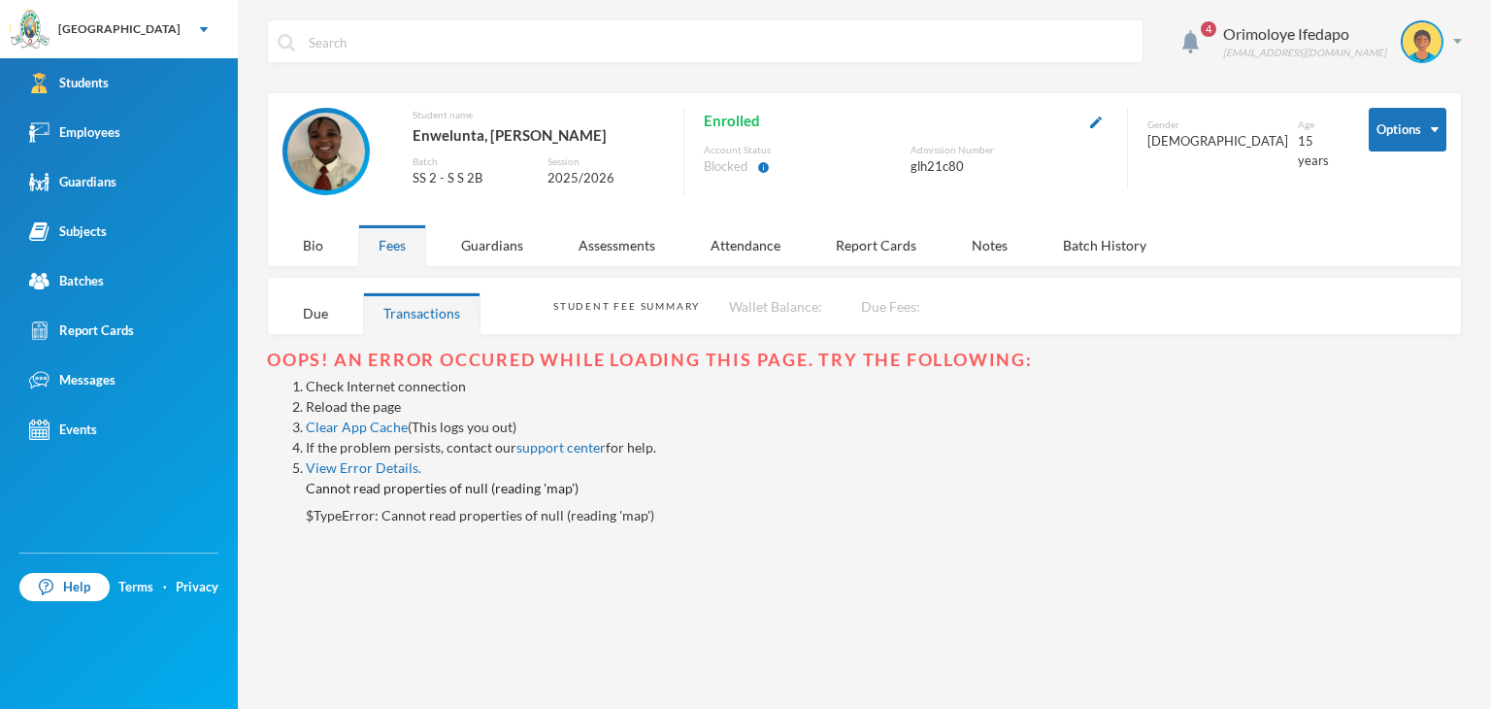
click at [379, 408] on link "Reload the page" at bounding box center [353, 406] width 95 height 17
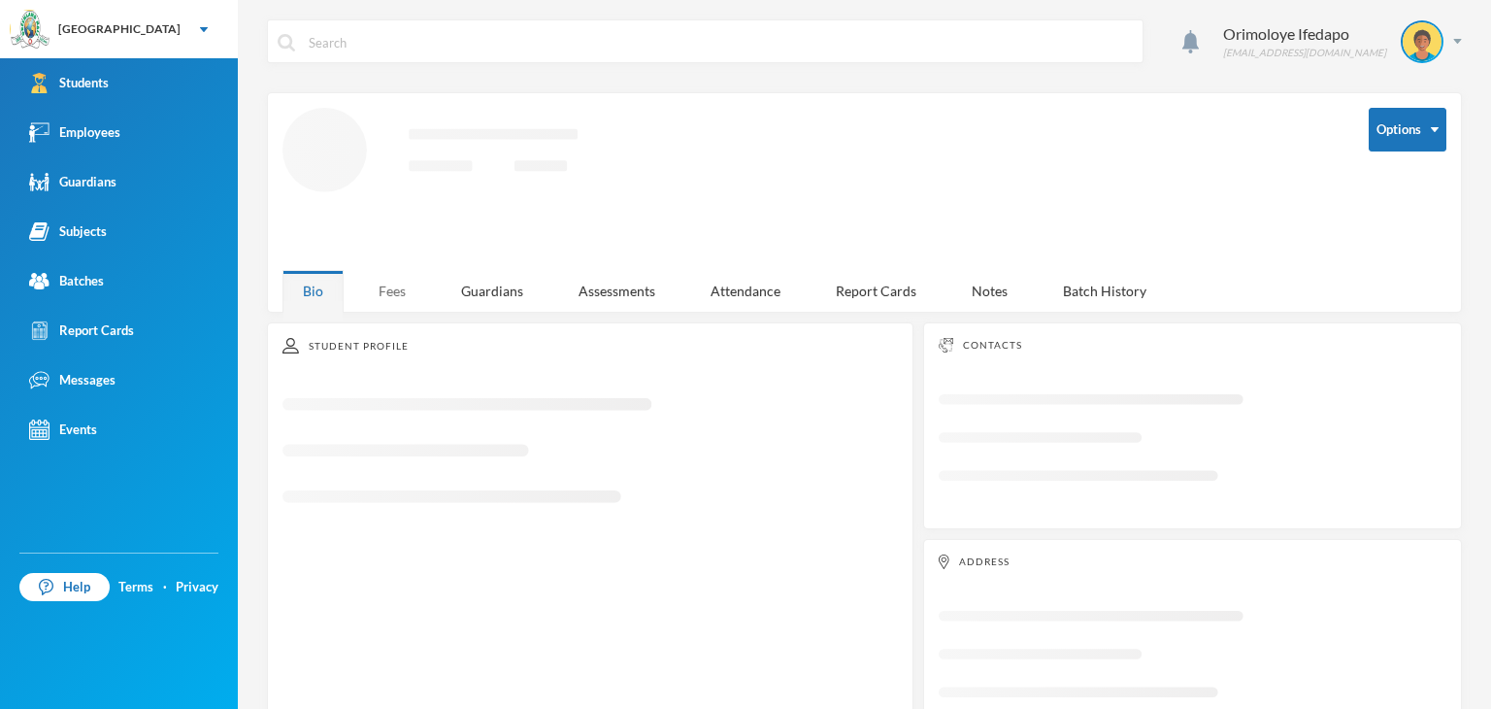
click at [397, 286] on div "Fees" at bounding box center [392, 291] width 68 height 42
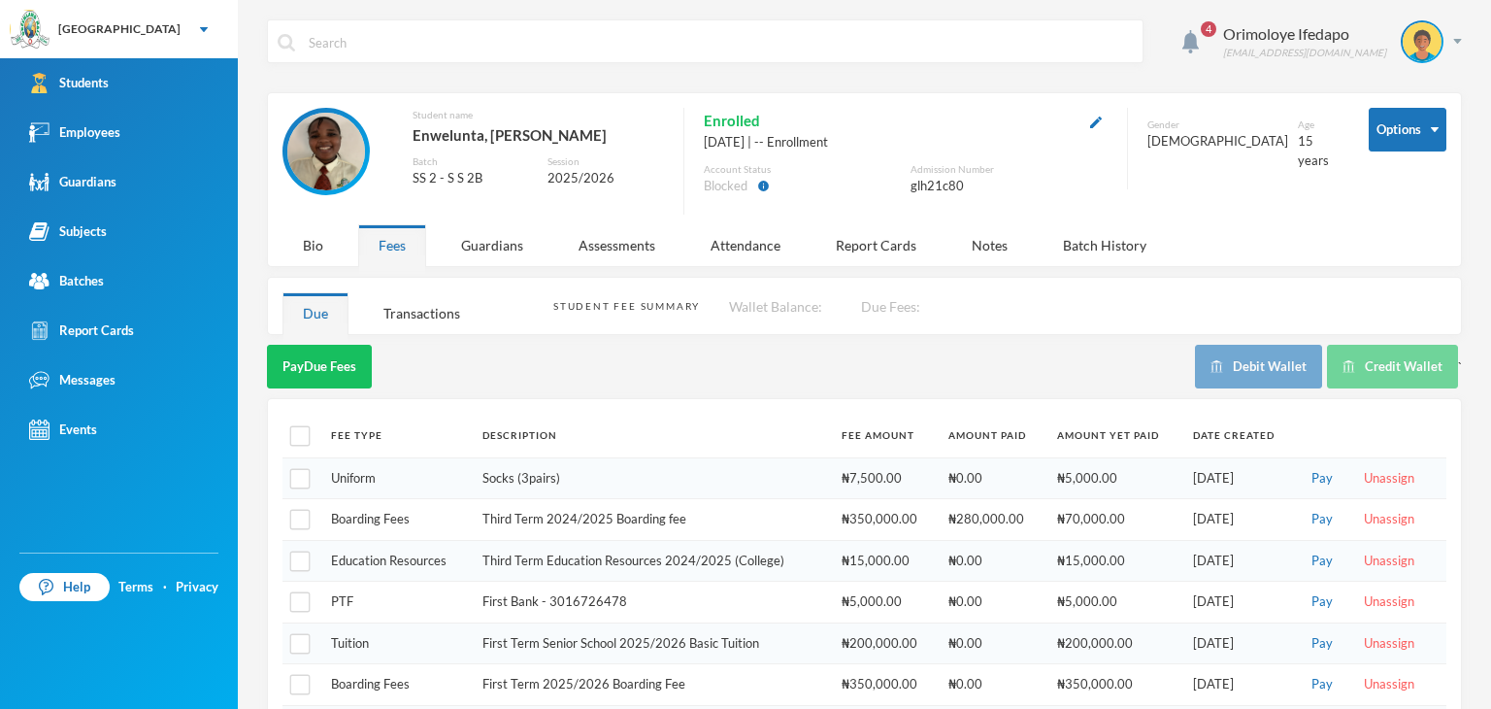
scroll to position [192, 0]
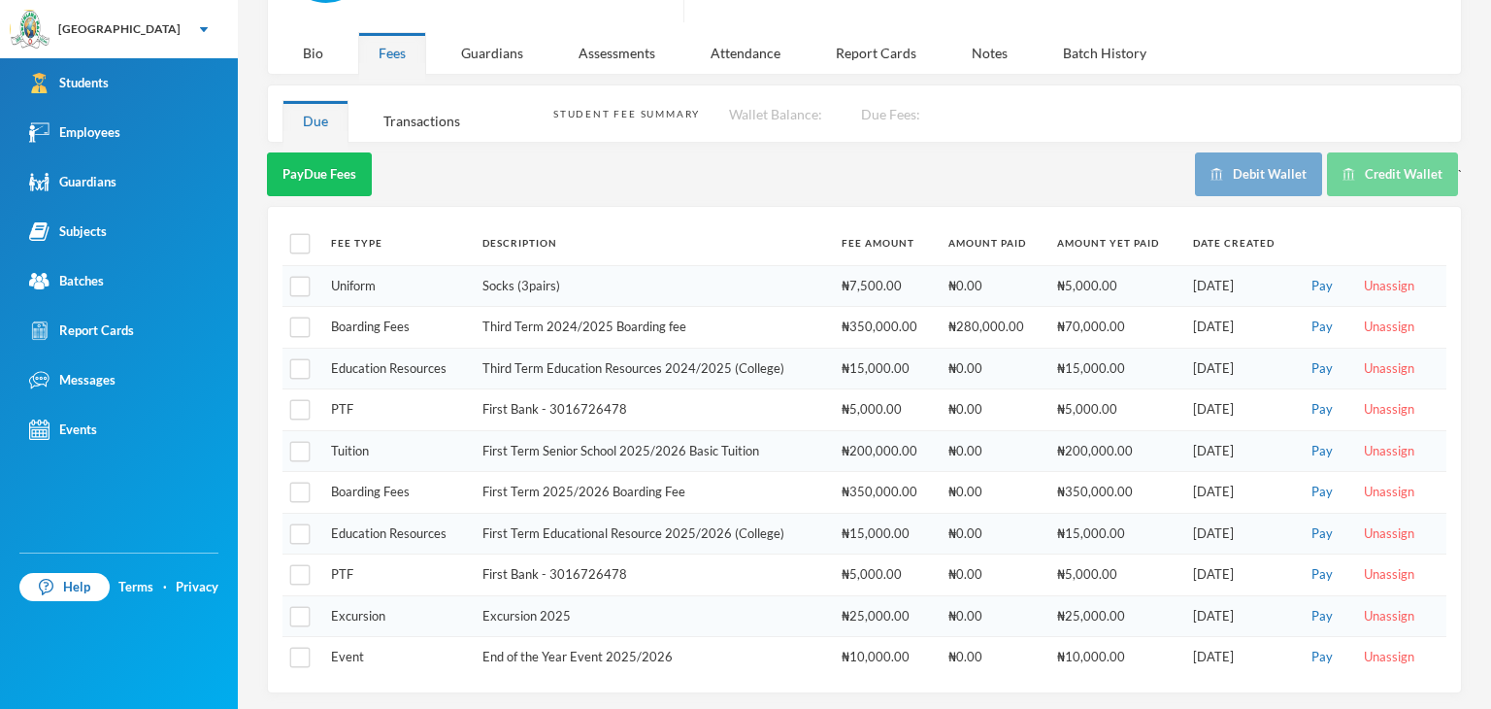
click at [302, 253] on th at bounding box center [302, 243] width 39 height 44
click at [303, 244] on input "checkbox" at bounding box center [300, 244] width 20 height 20
checkbox input "true"
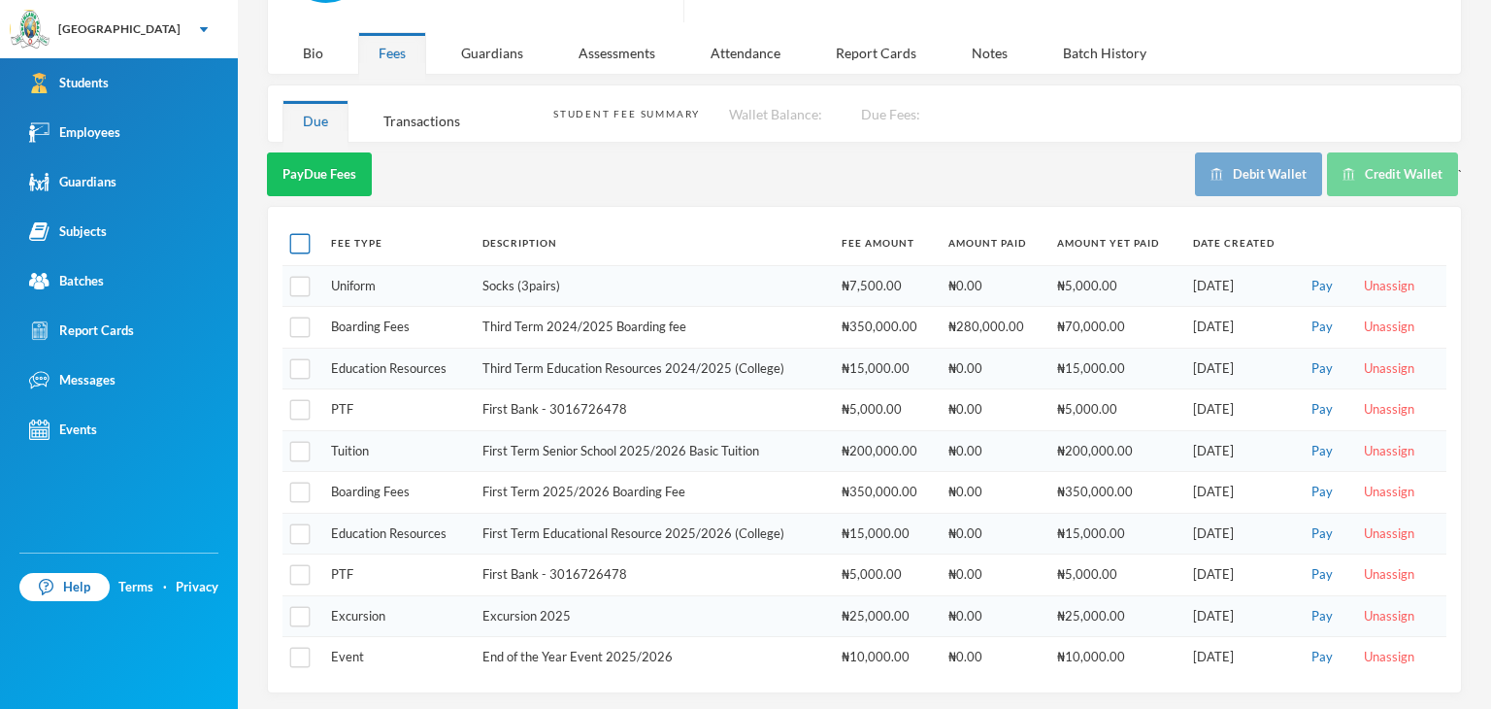
checkbox input "true"
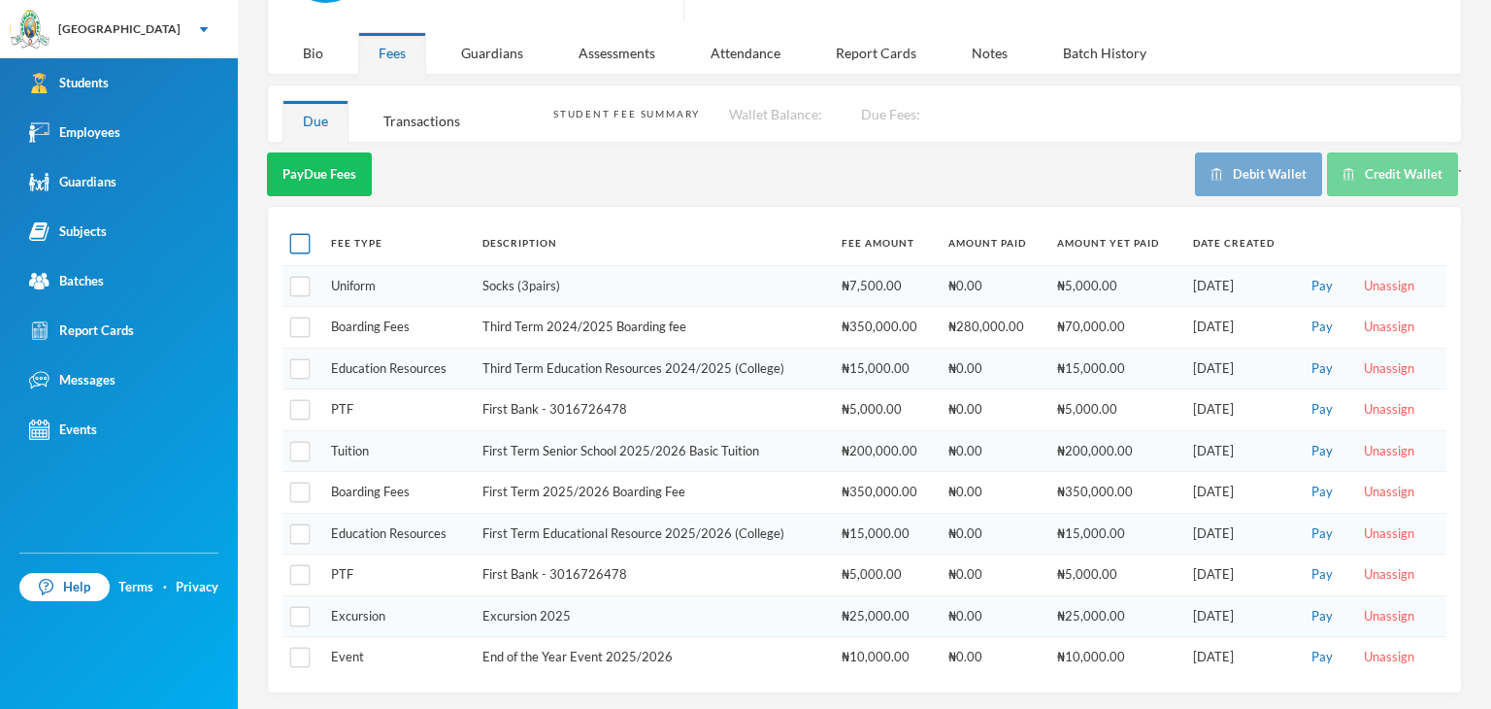
checkbox input "true"
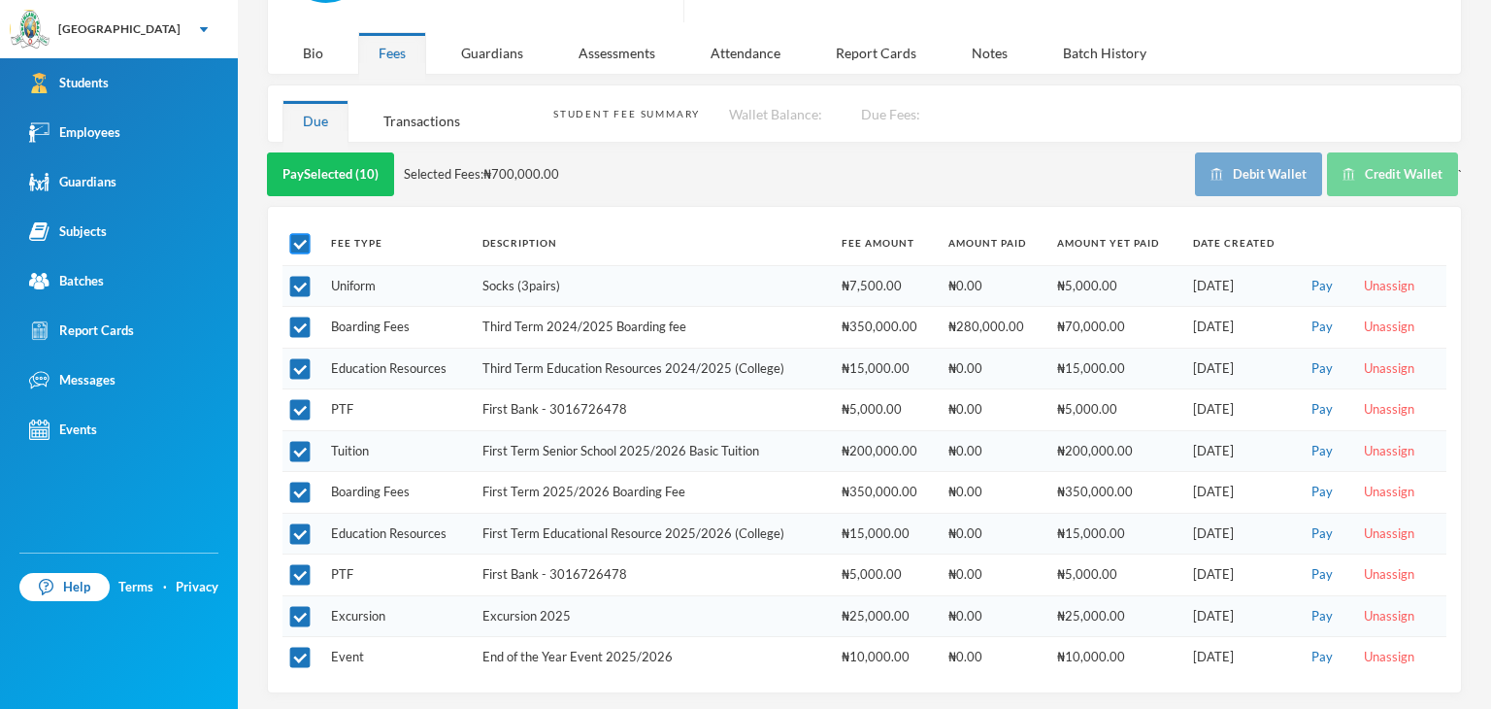
click at [301, 236] on input "checkbox" at bounding box center [300, 244] width 20 height 20
checkbox input "false"
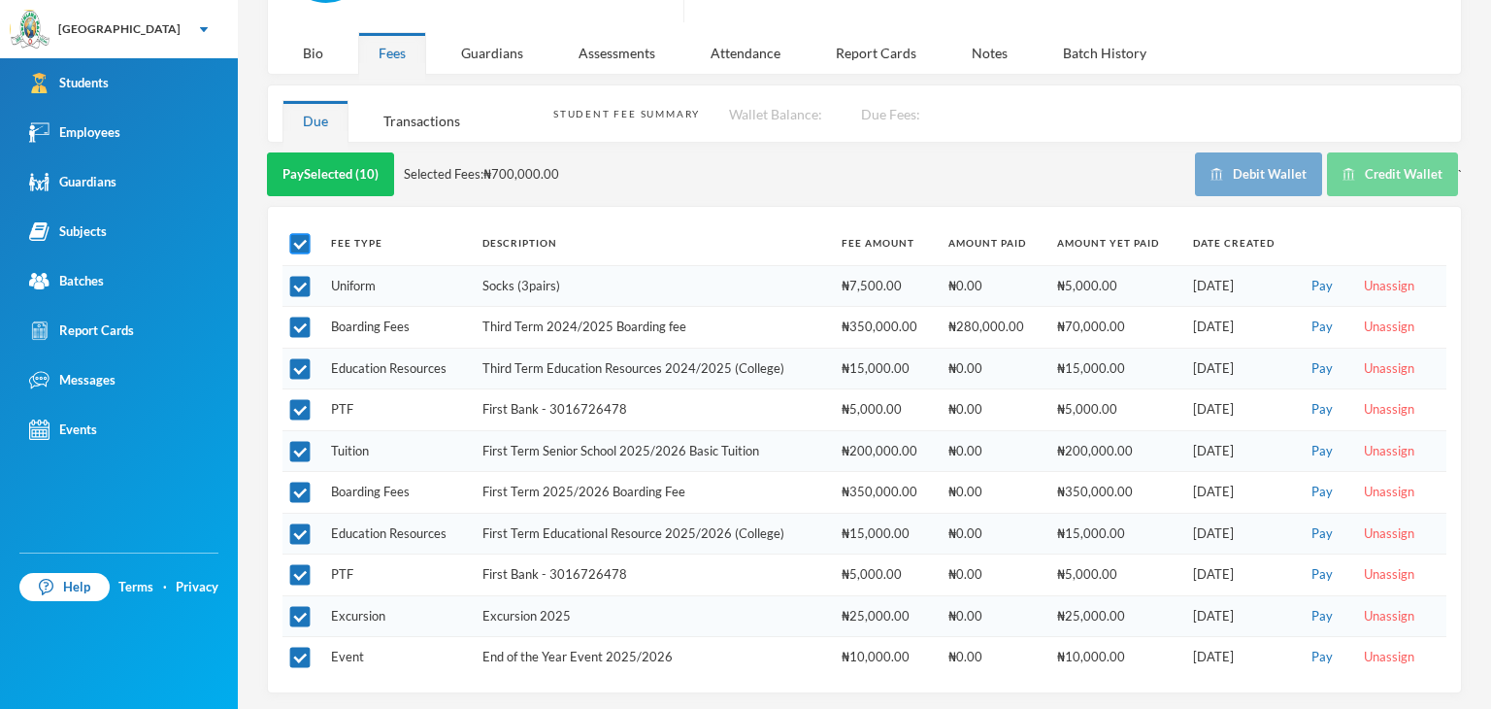
checkbox input "false"
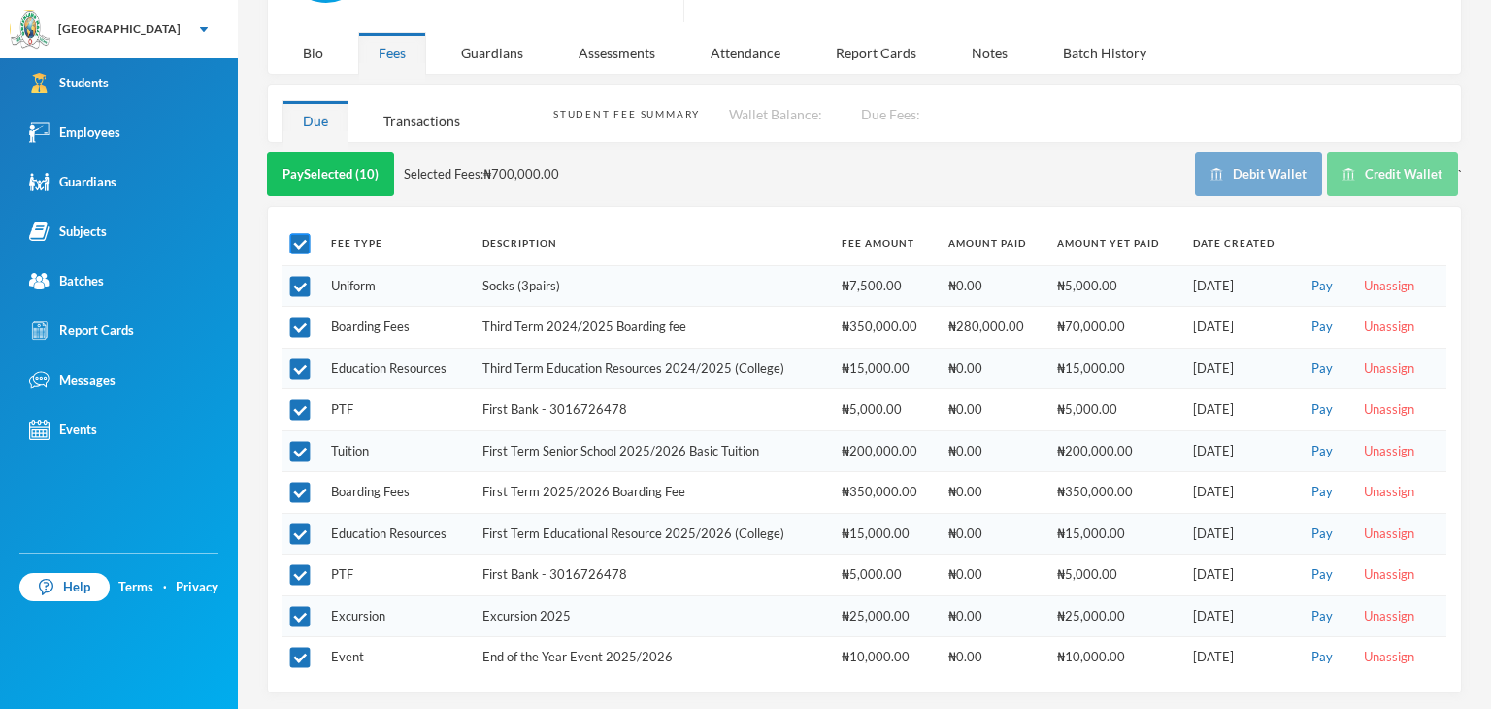
checkbox input "false"
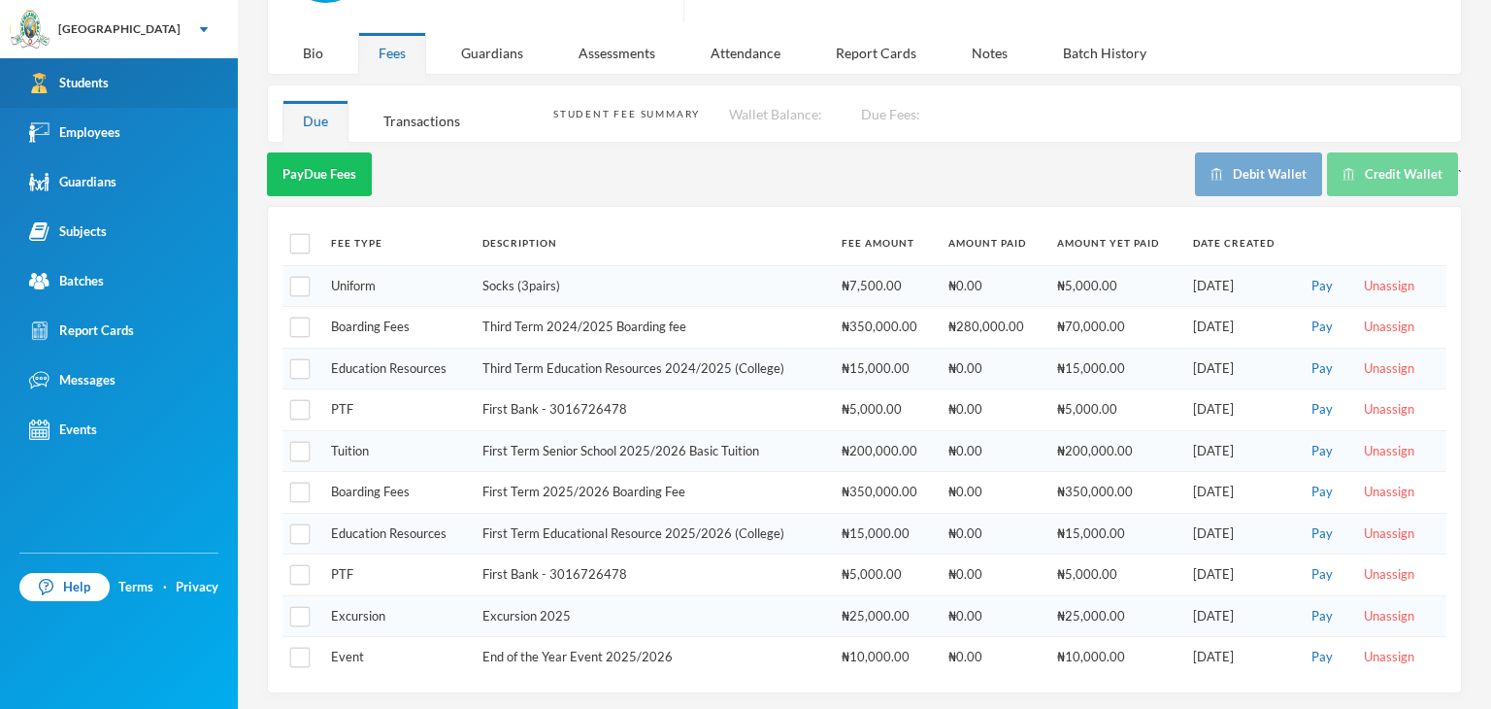
click at [89, 73] on div "Students" at bounding box center [69, 83] width 80 height 20
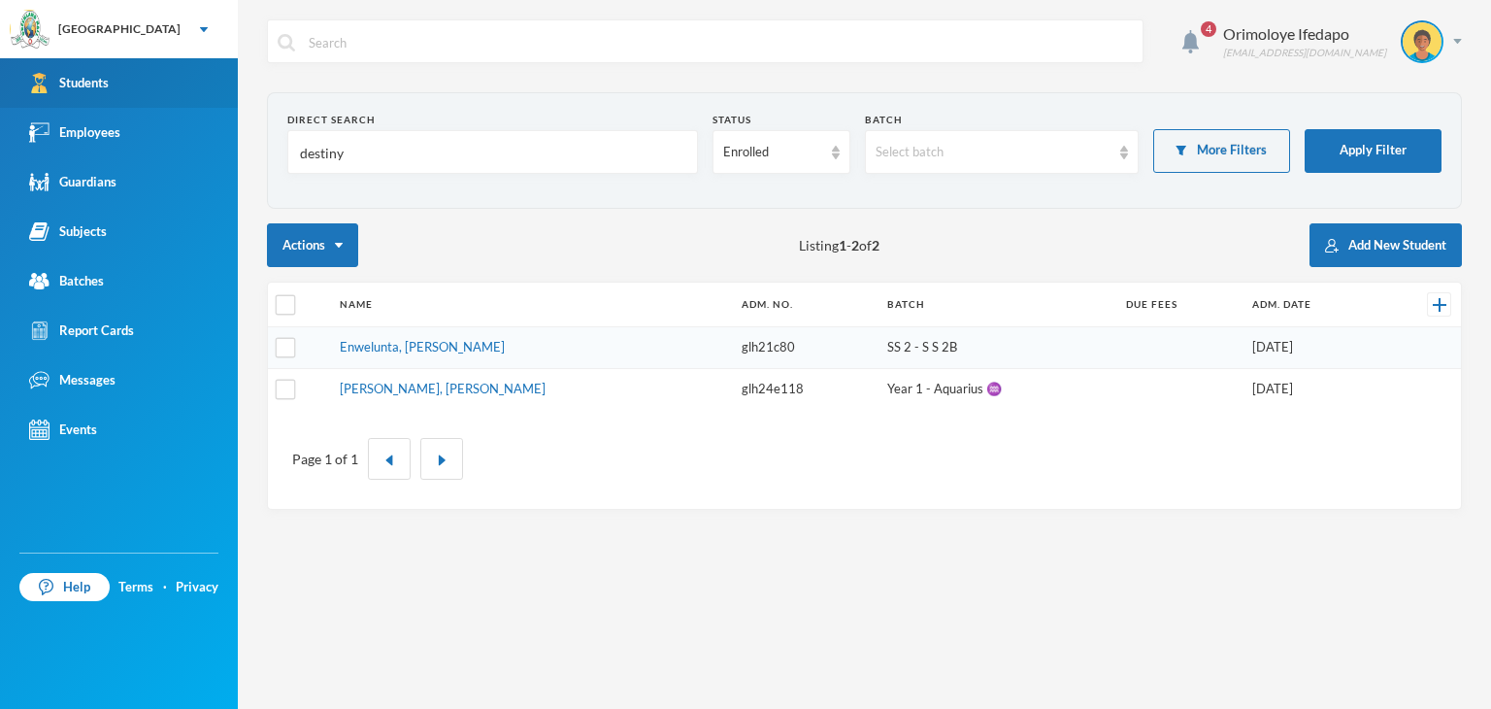
click at [113, 73] on link "Students" at bounding box center [119, 83] width 238 height 50
